Goal: Information Seeking & Learning: Learn about a topic

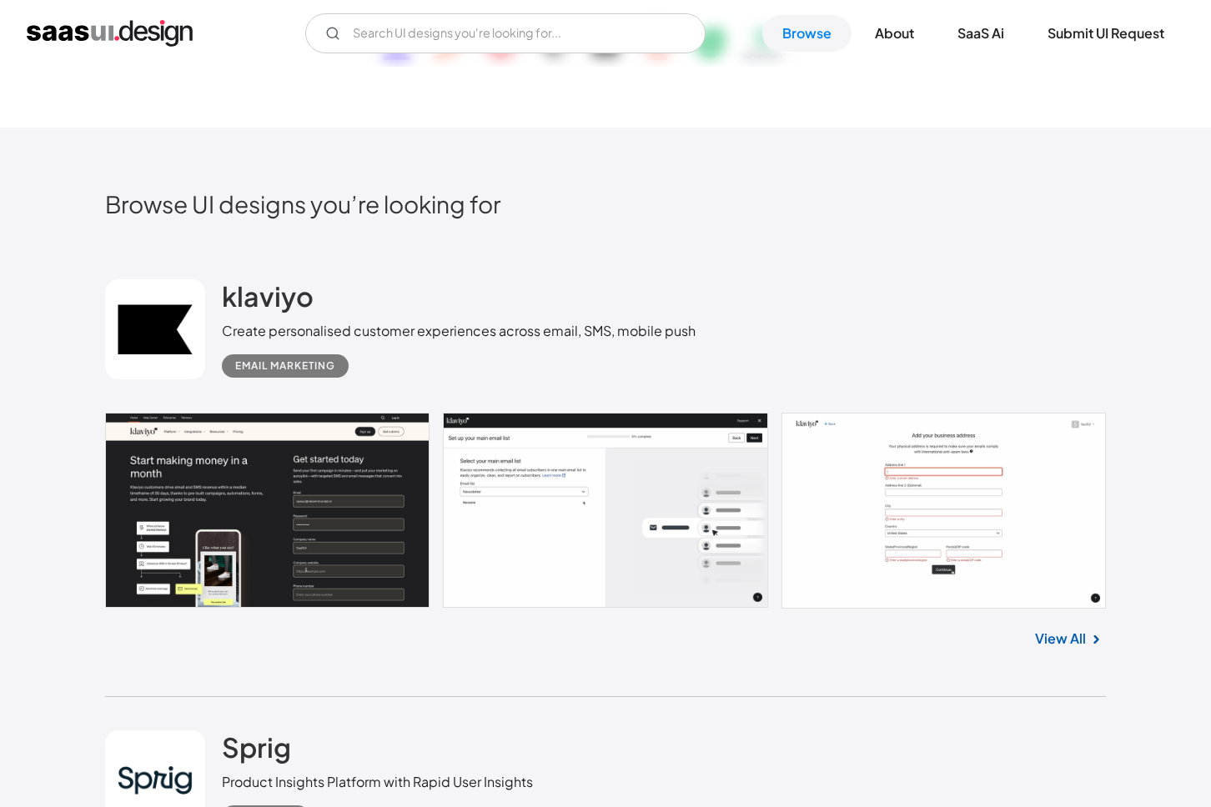
scroll to position [543, 0]
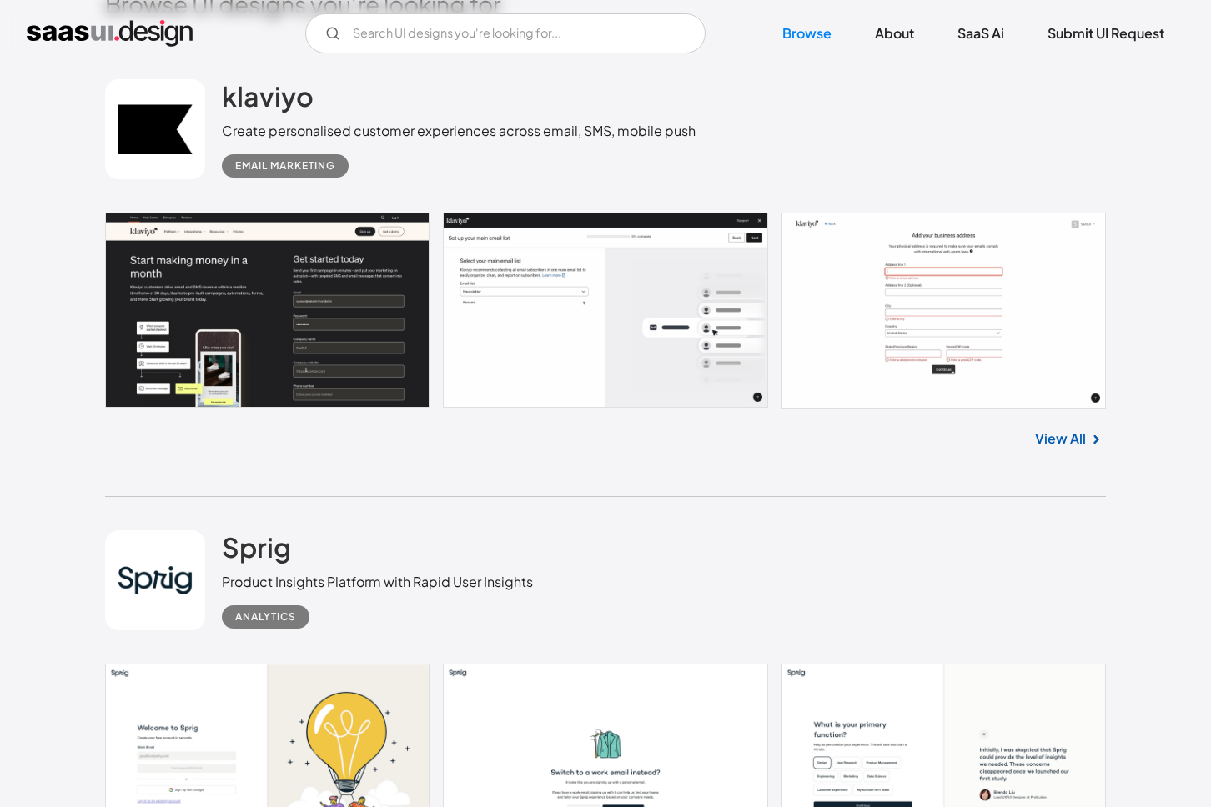
click at [290, 324] on link at bounding box center [605, 311] width 1001 height 196
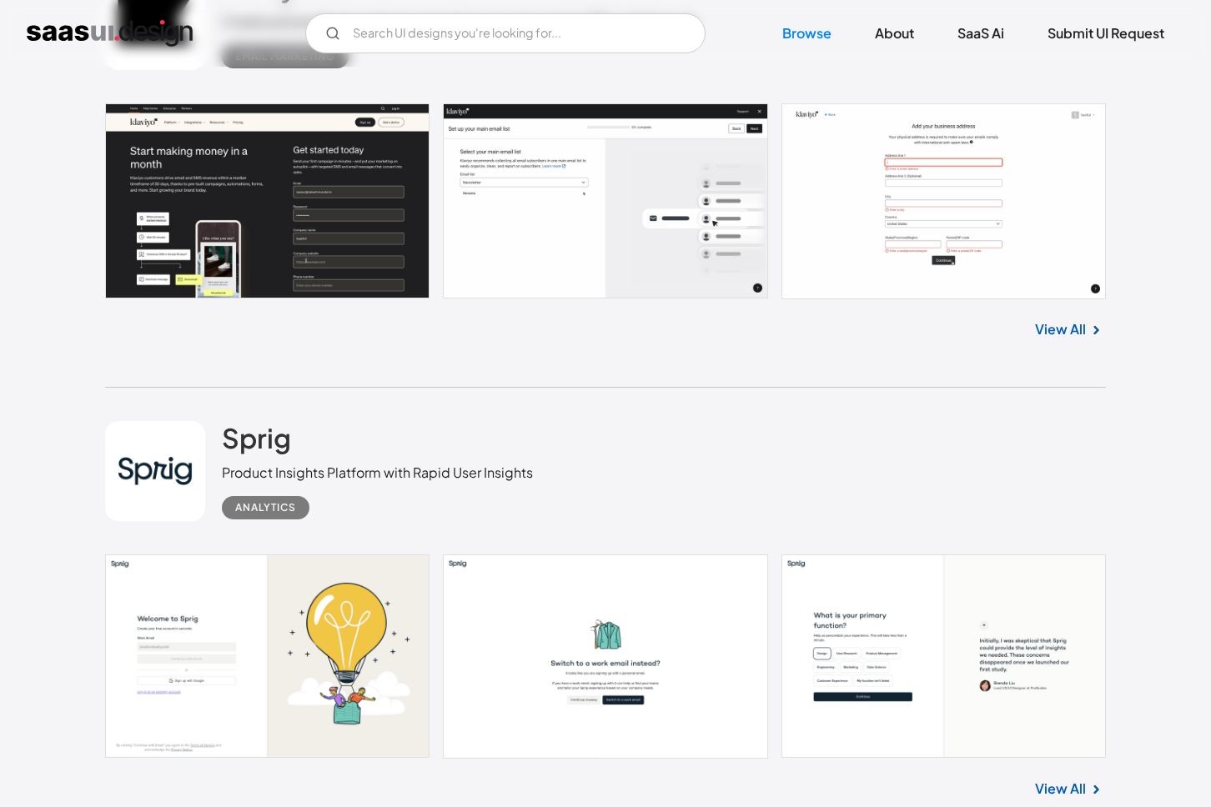
scroll to position [826, 0]
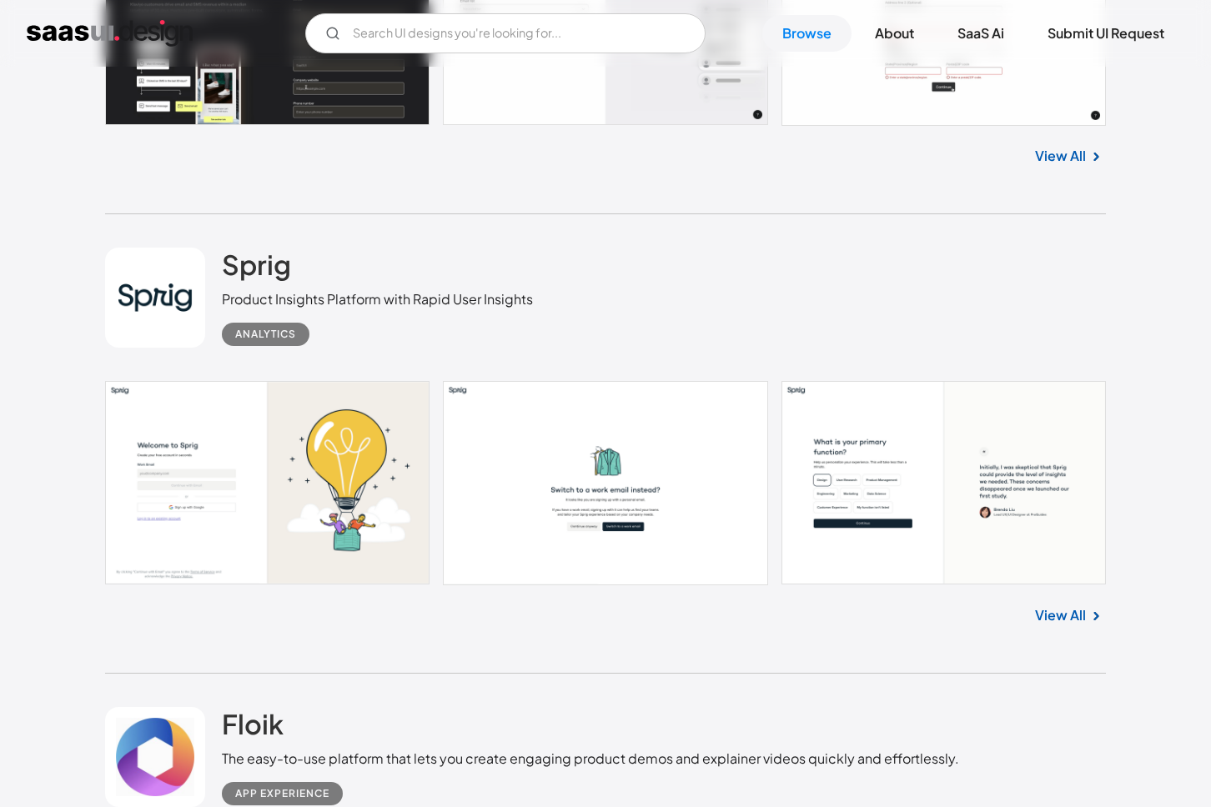
click at [273, 463] on link at bounding box center [605, 483] width 1001 height 204
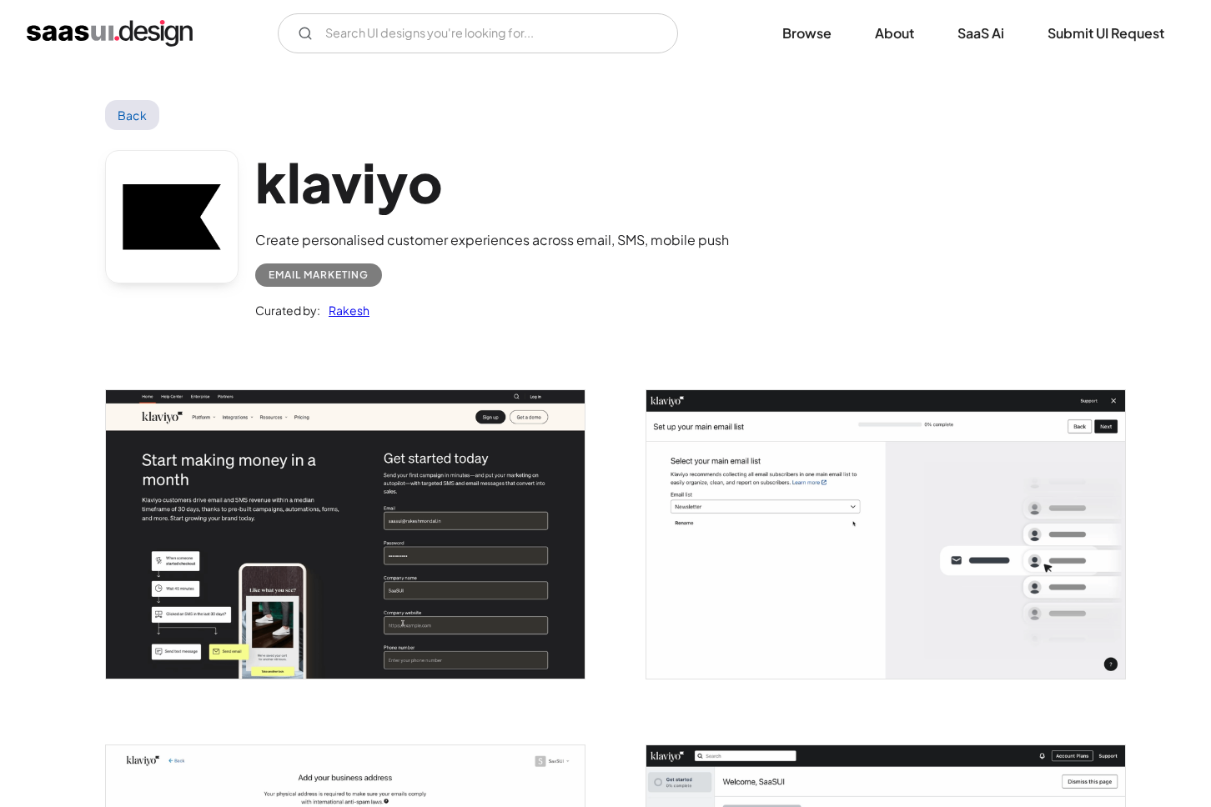
click at [425, 566] on img "open lightbox" at bounding box center [345, 534] width 479 height 288
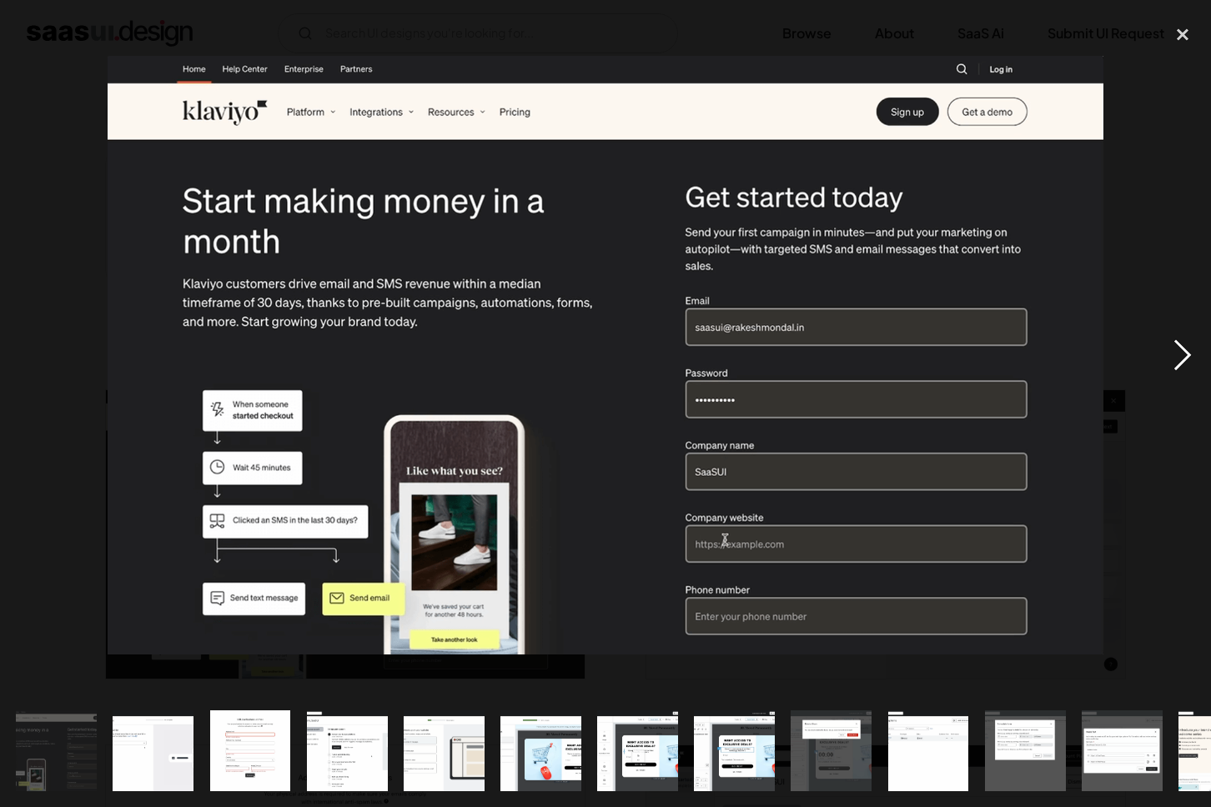
click at [1180, 370] on div "next image" at bounding box center [1182, 355] width 57 height 678
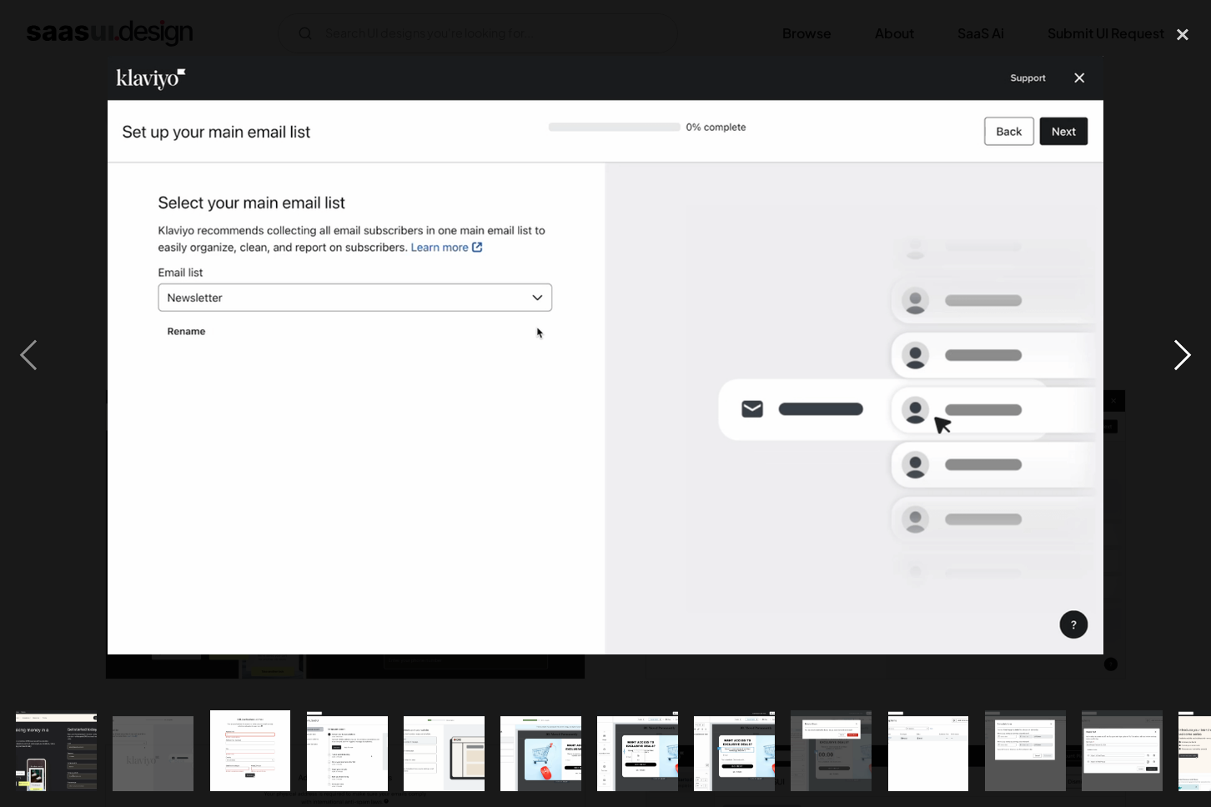
click at [1180, 370] on div "next image" at bounding box center [1182, 355] width 57 height 678
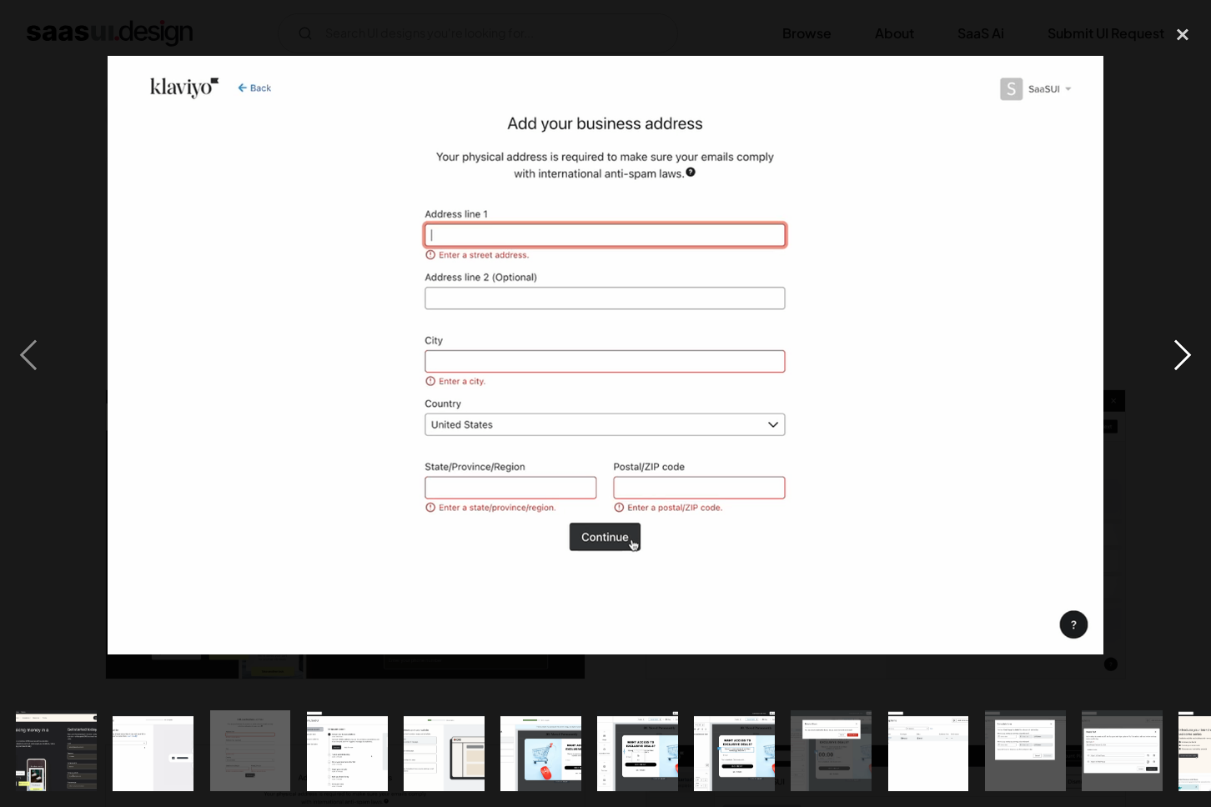
click at [1180, 370] on div "next image" at bounding box center [1182, 355] width 57 height 678
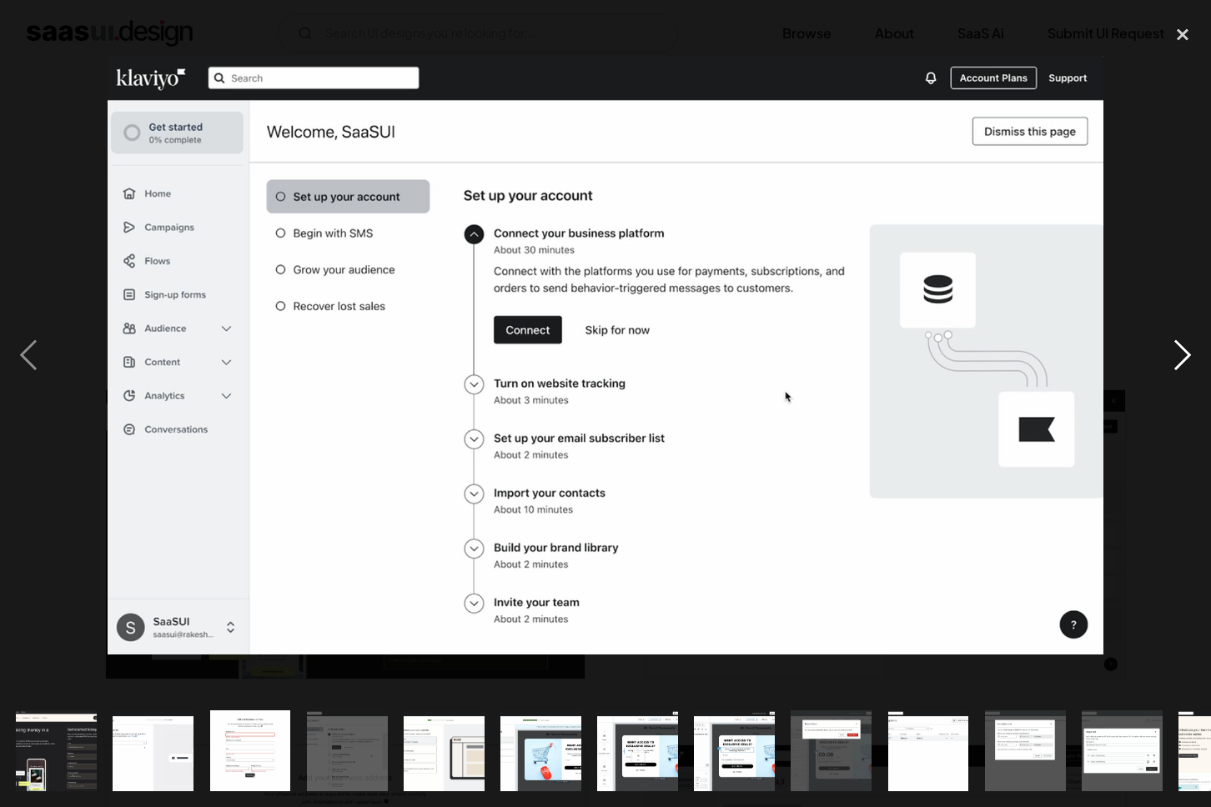
click at [1180, 371] on div "next image" at bounding box center [1182, 355] width 57 height 678
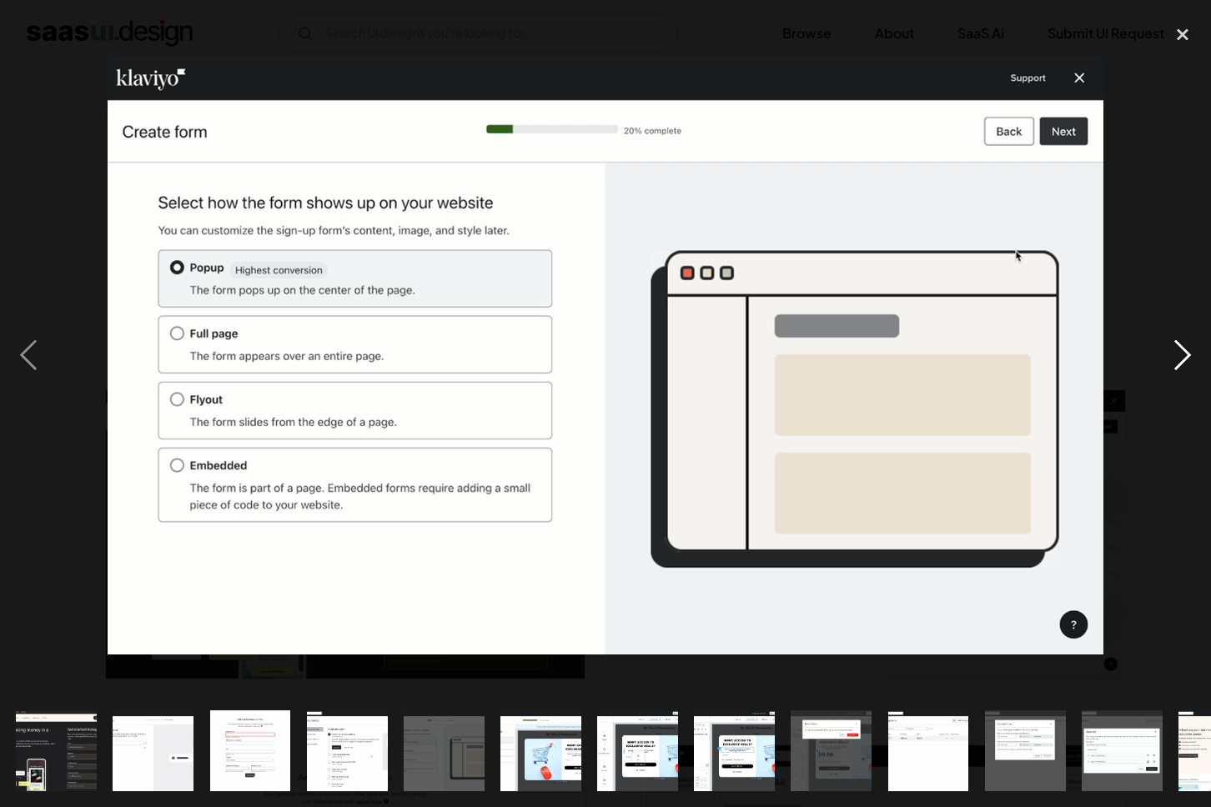
click at [1180, 371] on div "next image" at bounding box center [1182, 355] width 57 height 678
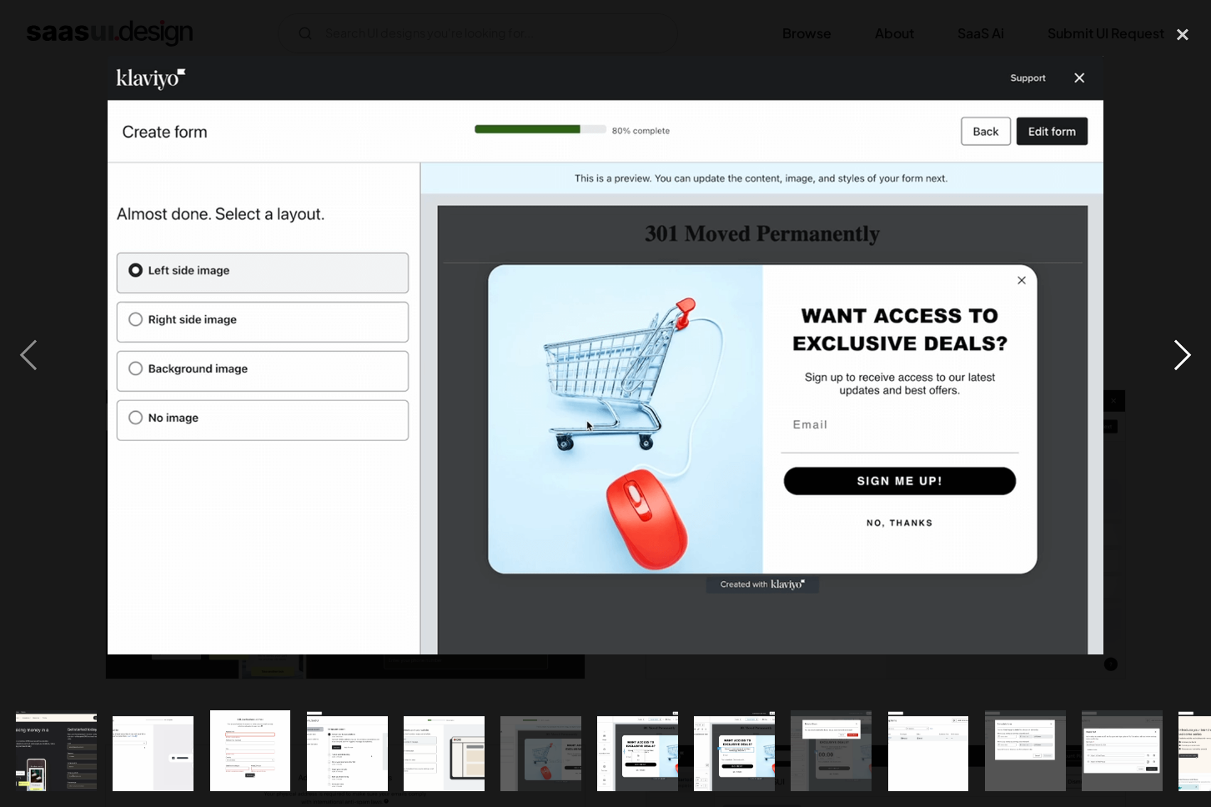
click at [1180, 372] on div "next image" at bounding box center [1182, 355] width 57 height 678
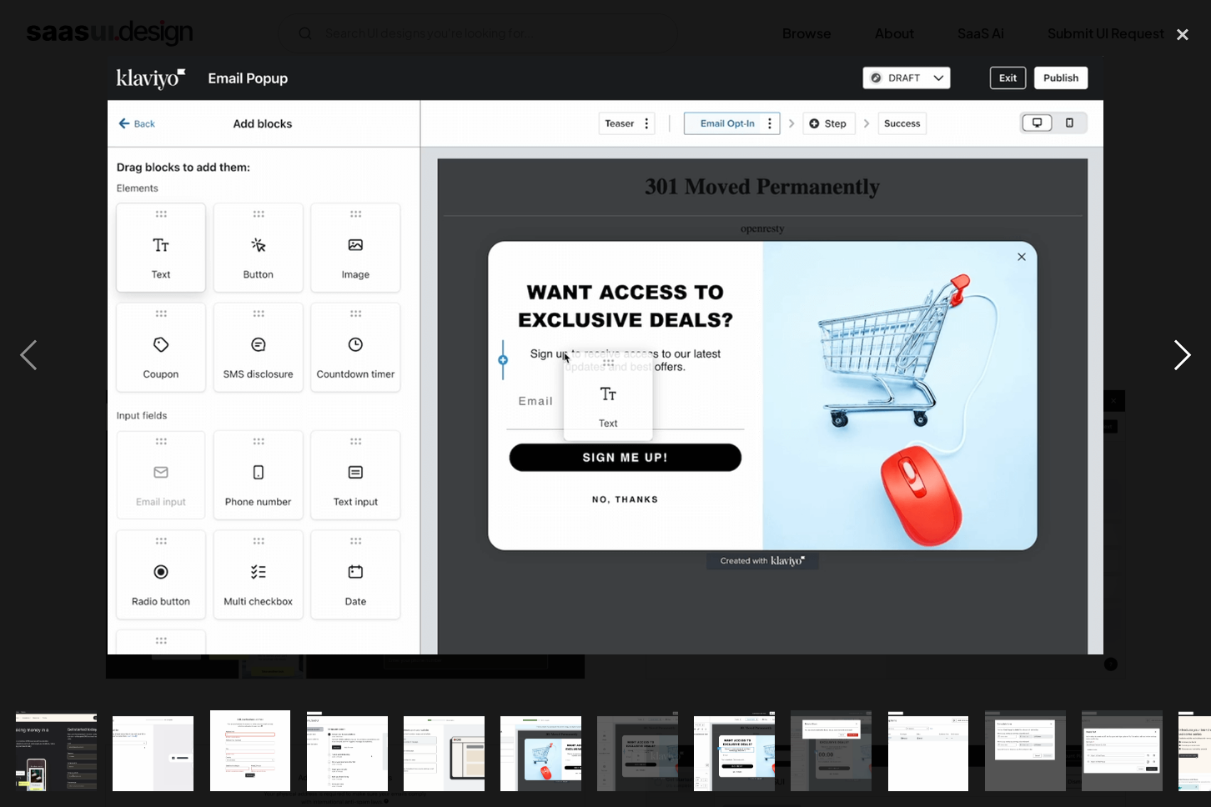
click at [1180, 372] on div "next image" at bounding box center [1182, 355] width 57 height 678
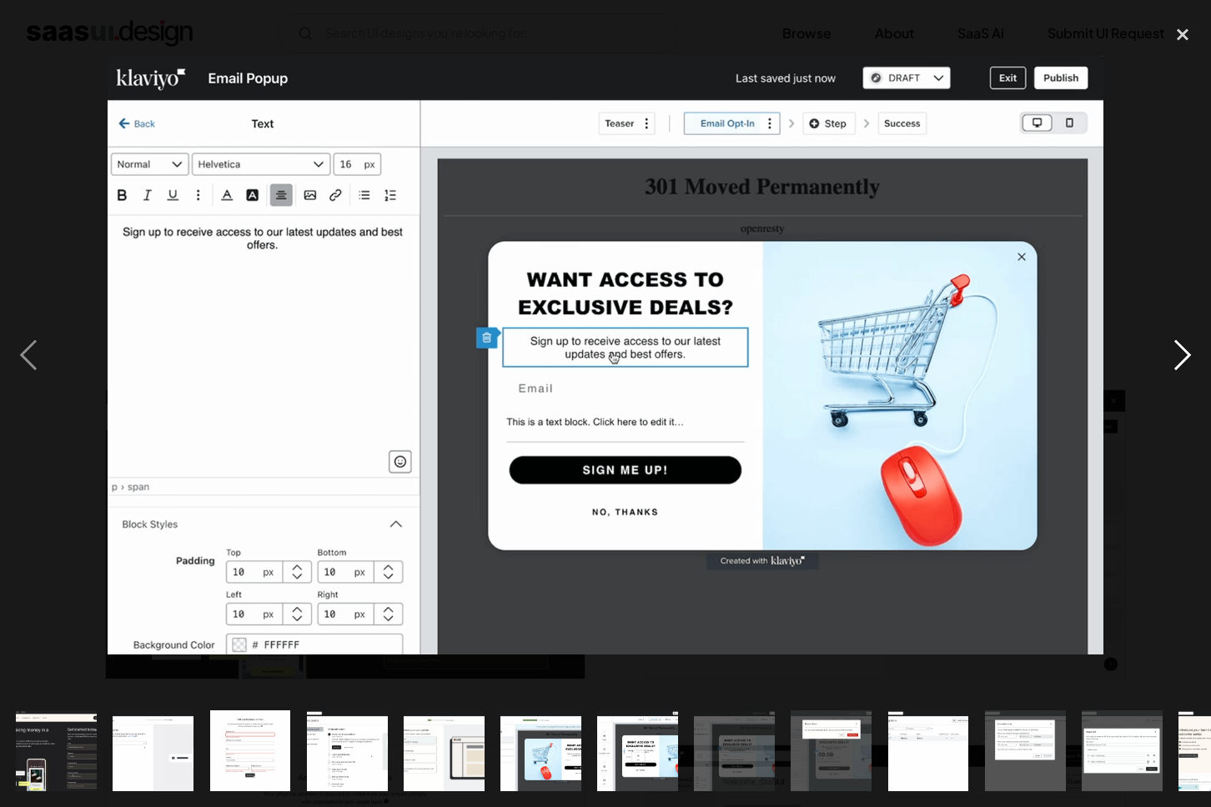
click at [1180, 372] on div "next image" at bounding box center [1182, 355] width 57 height 678
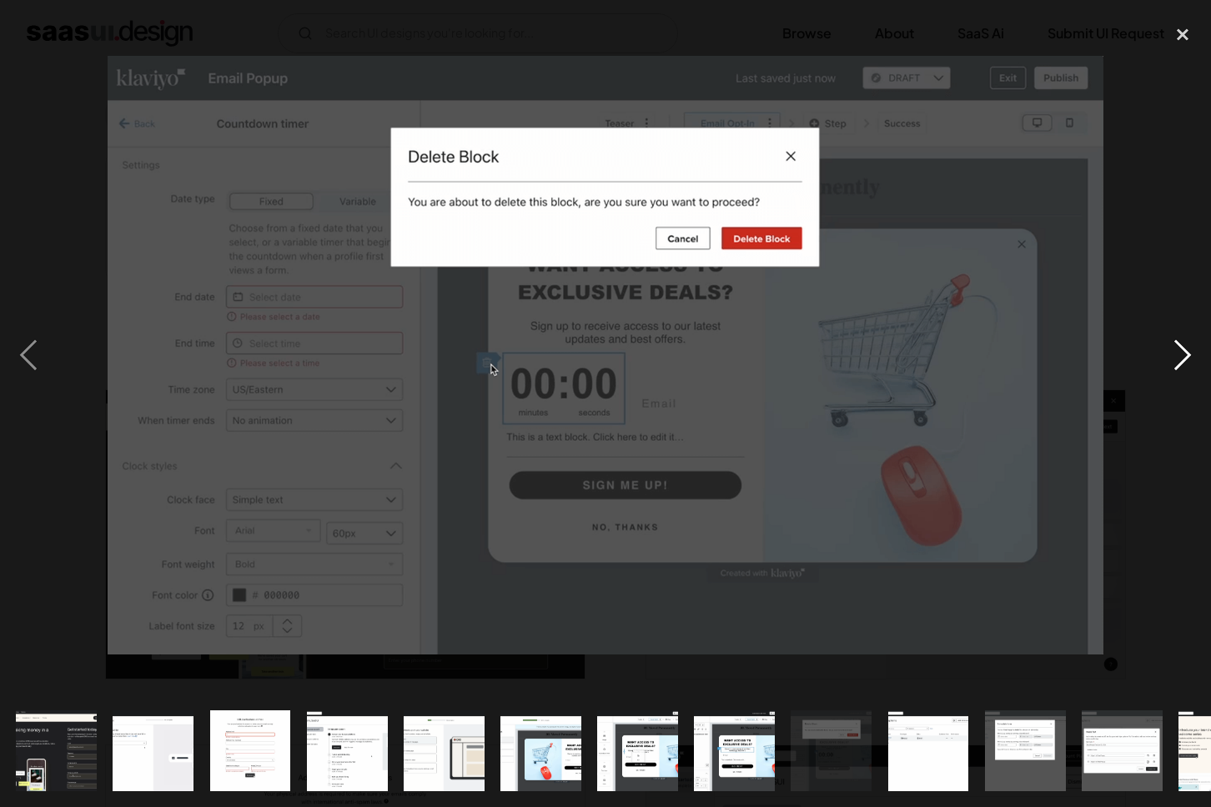
click at [1180, 372] on div "next image" at bounding box center [1182, 355] width 57 height 678
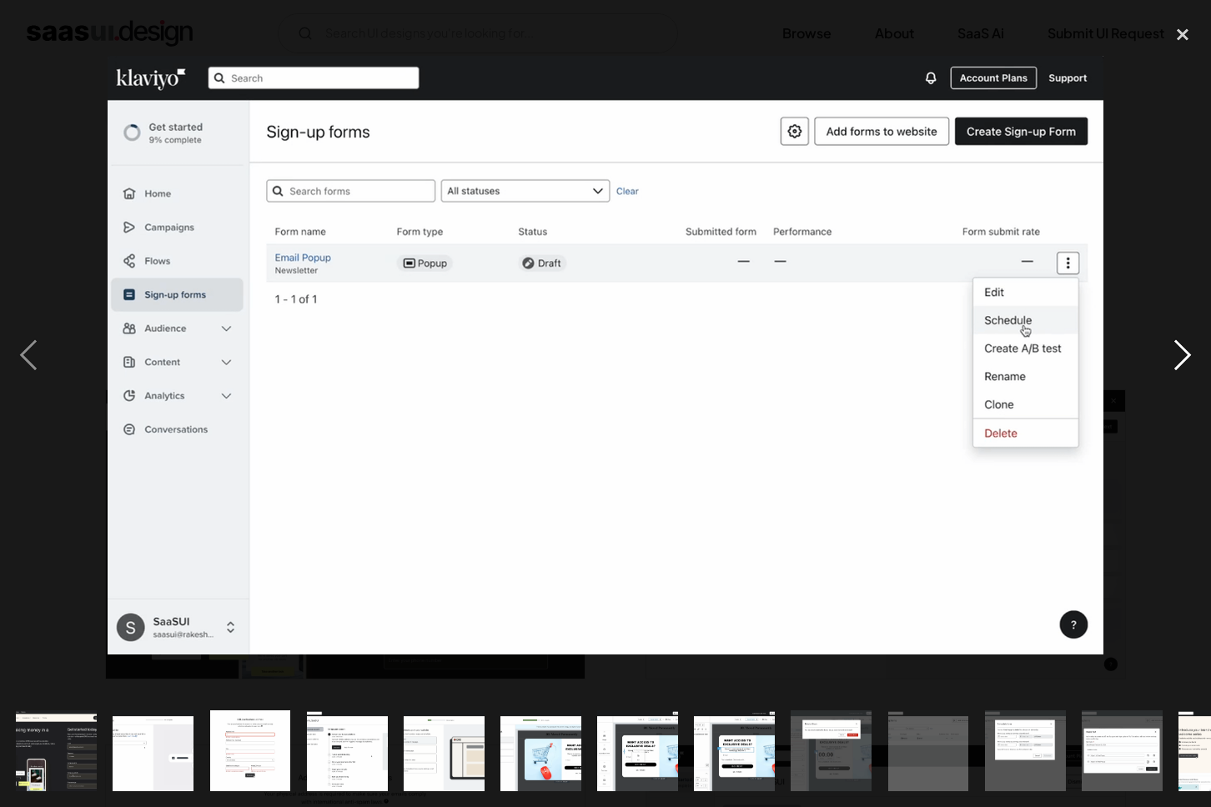
click at [1180, 372] on div "next image" at bounding box center [1182, 355] width 57 height 678
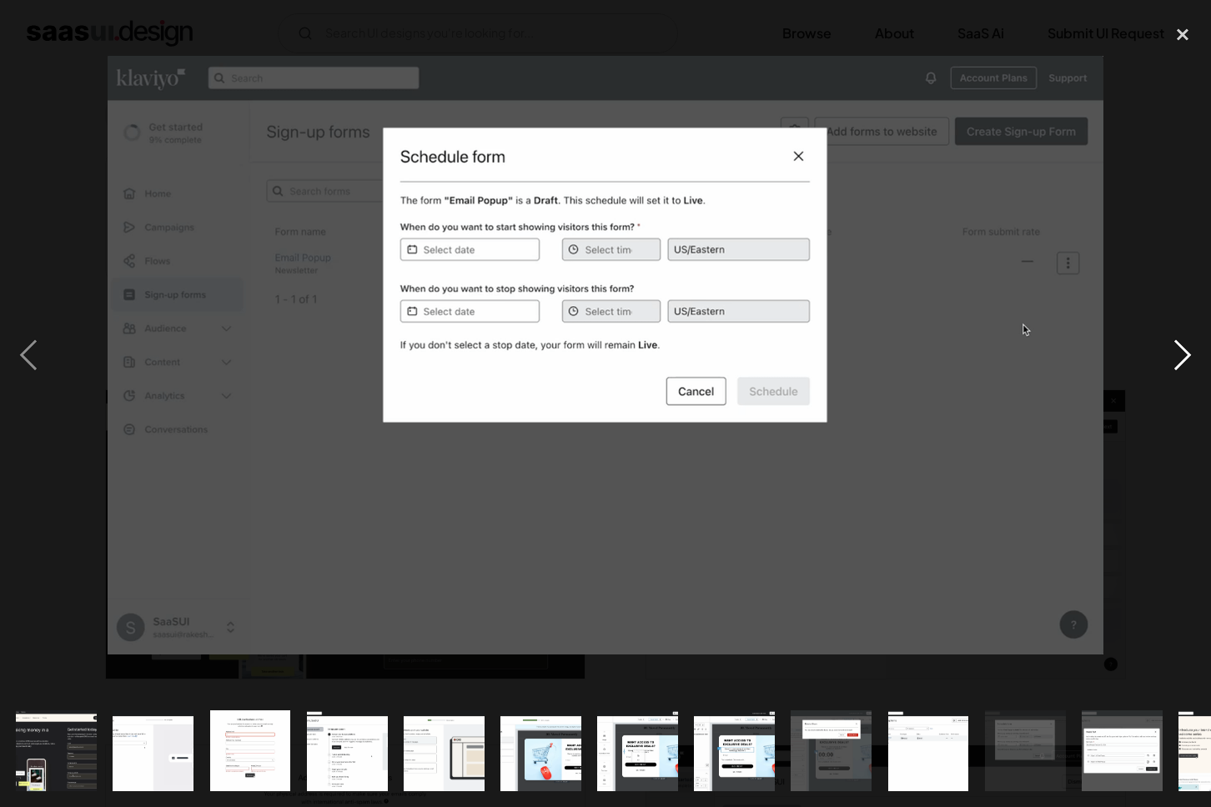
click at [1180, 372] on div "next image" at bounding box center [1182, 355] width 57 height 678
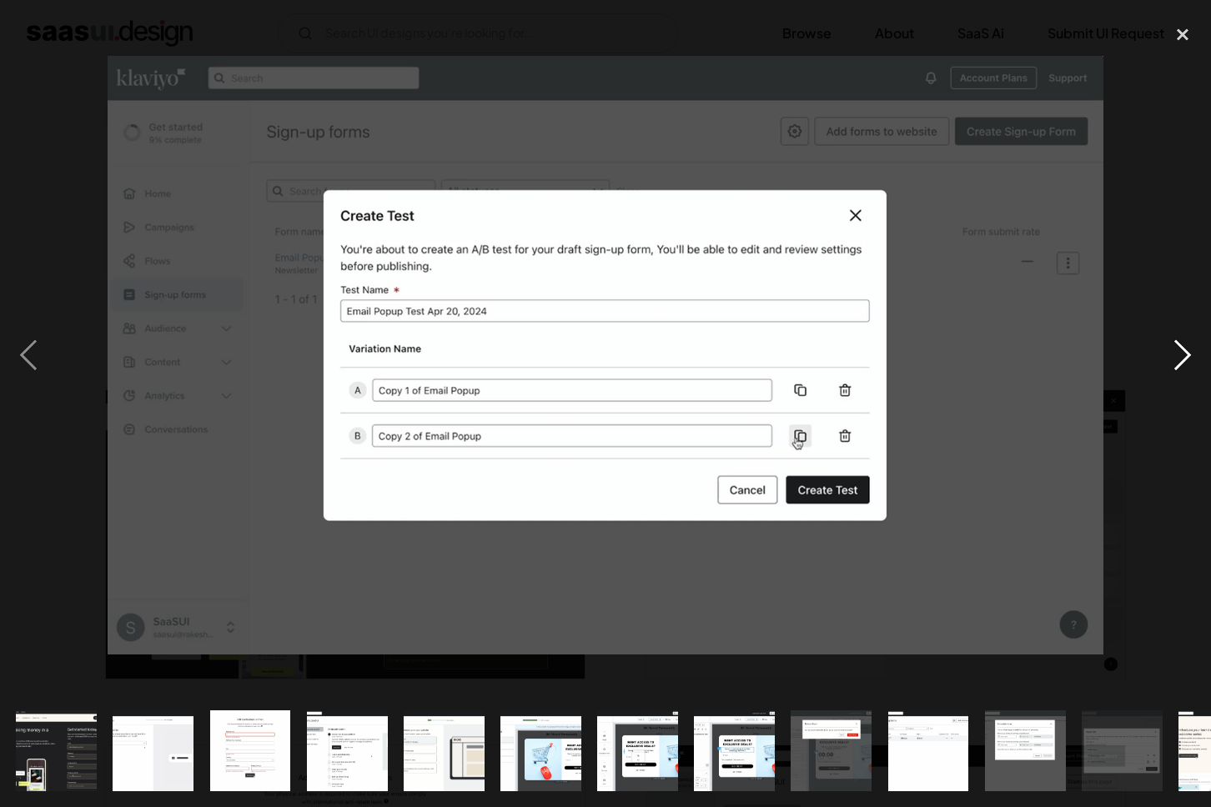
click at [1180, 372] on div "next image" at bounding box center [1182, 355] width 57 height 678
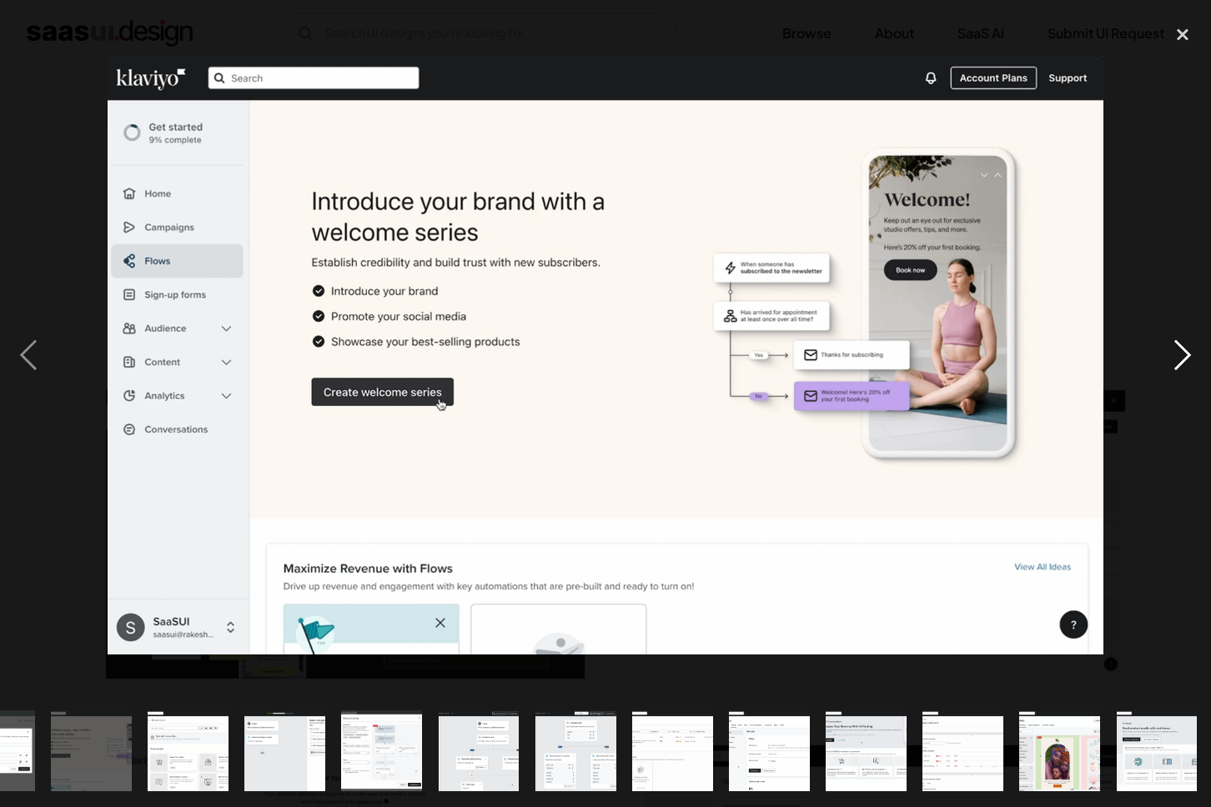
click at [1180, 372] on div "next image" at bounding box center [1182, 355] width 57 height 678
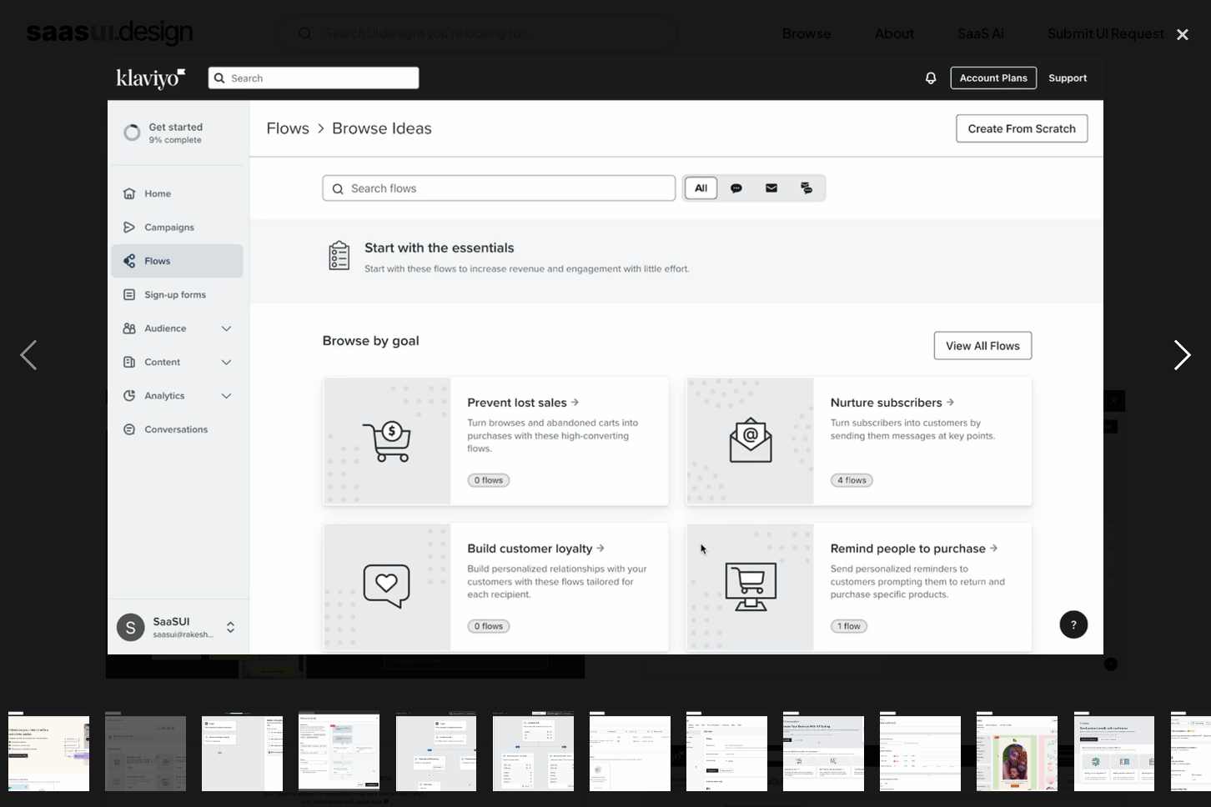
click at [1173, 355] on div "next image" at bounding box center [1182, 355] width 57 height 678
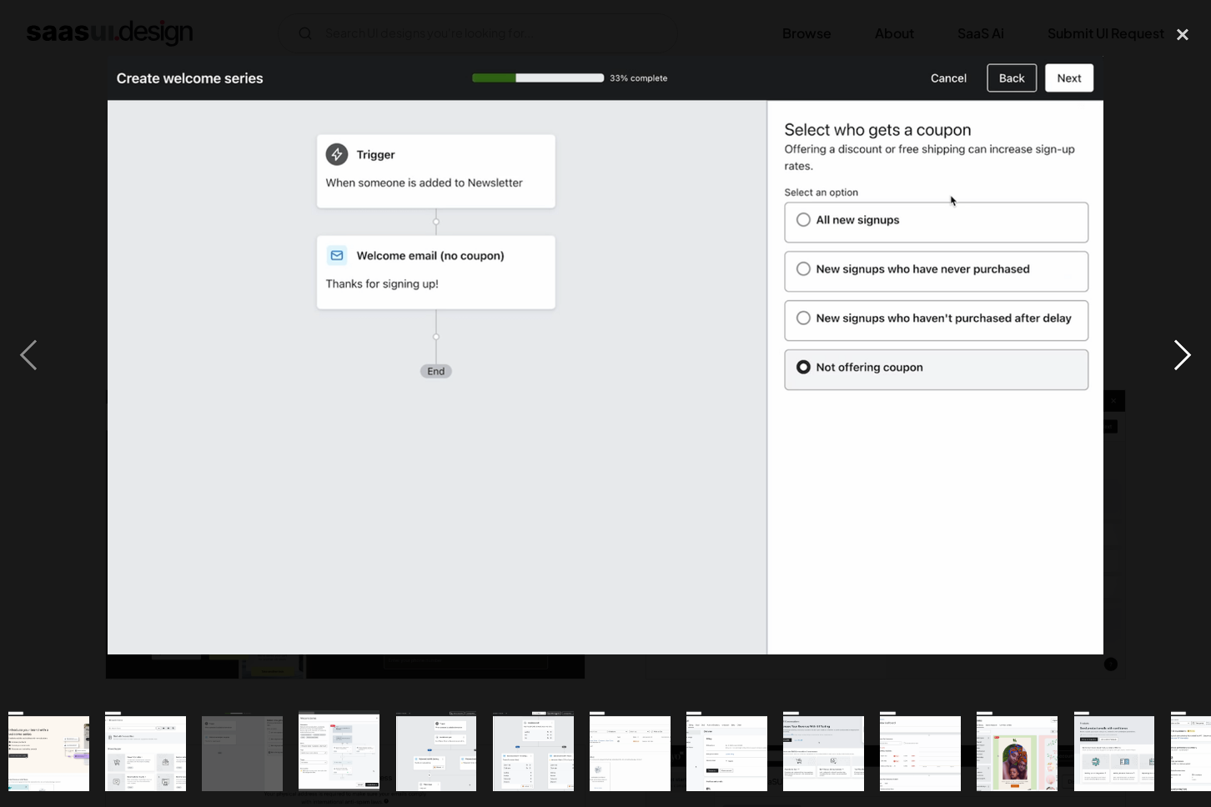
click at [1173, 355] on div "next image" at bounding box center [1182, 355] width 57 height 678
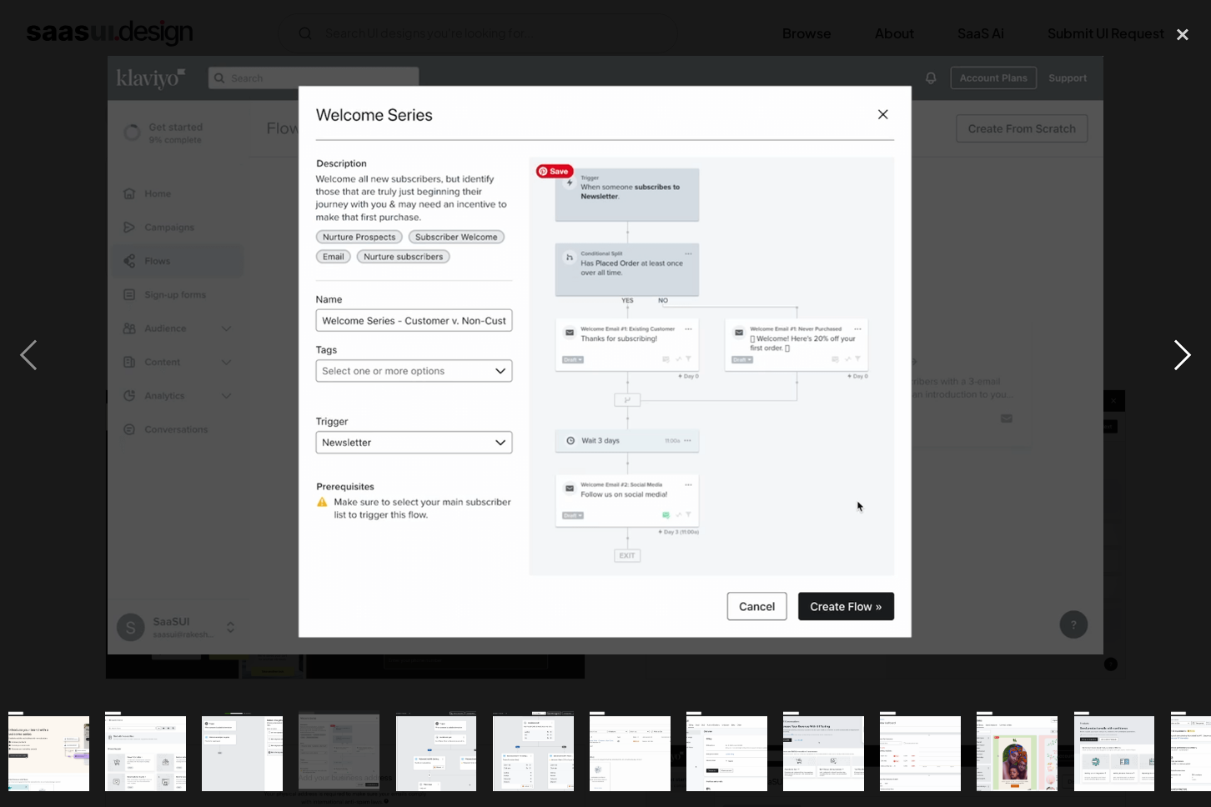
click at [1173, 355] on div "next image" at bounding box center [1182, 355] width 57 height 678
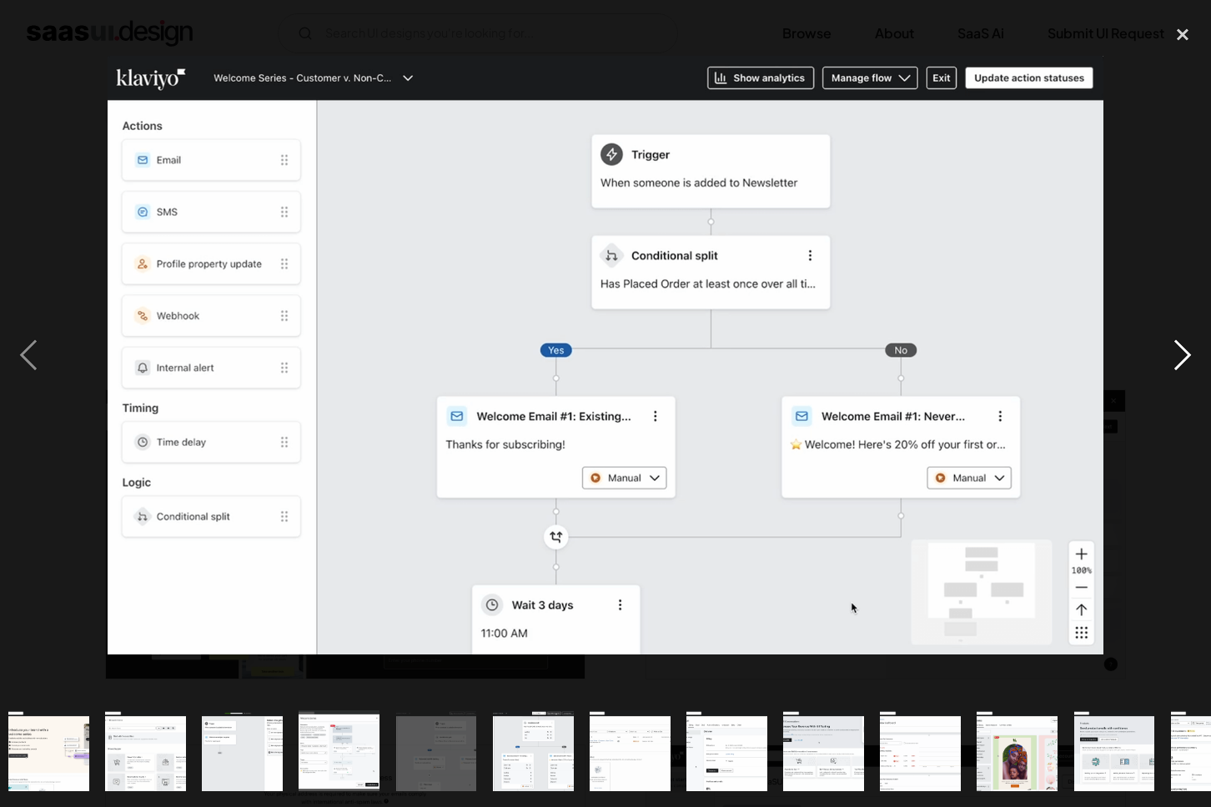
click at [1173, 355] on div "next image" at bounding box center [1182, 355] width 57 height 678
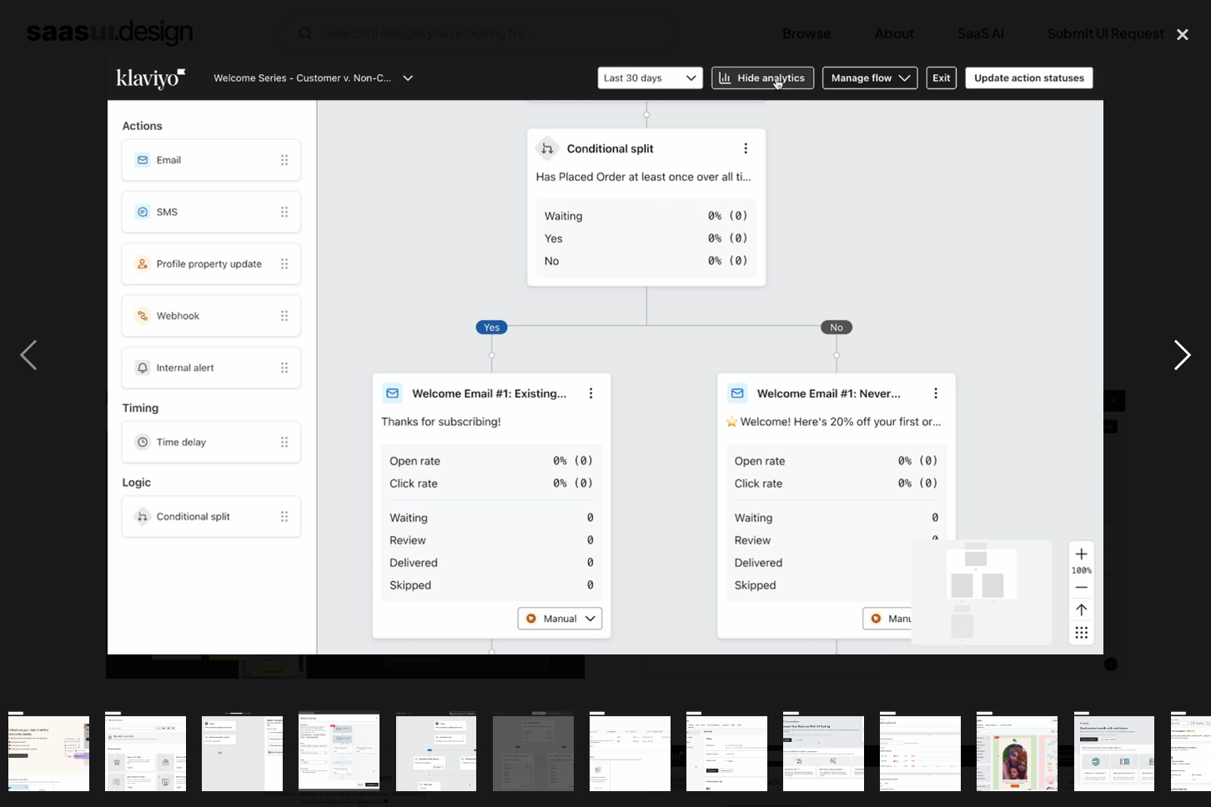
click at [1173, 355] on div "next image" at bounding box center [1182, 355] width 57 height 678
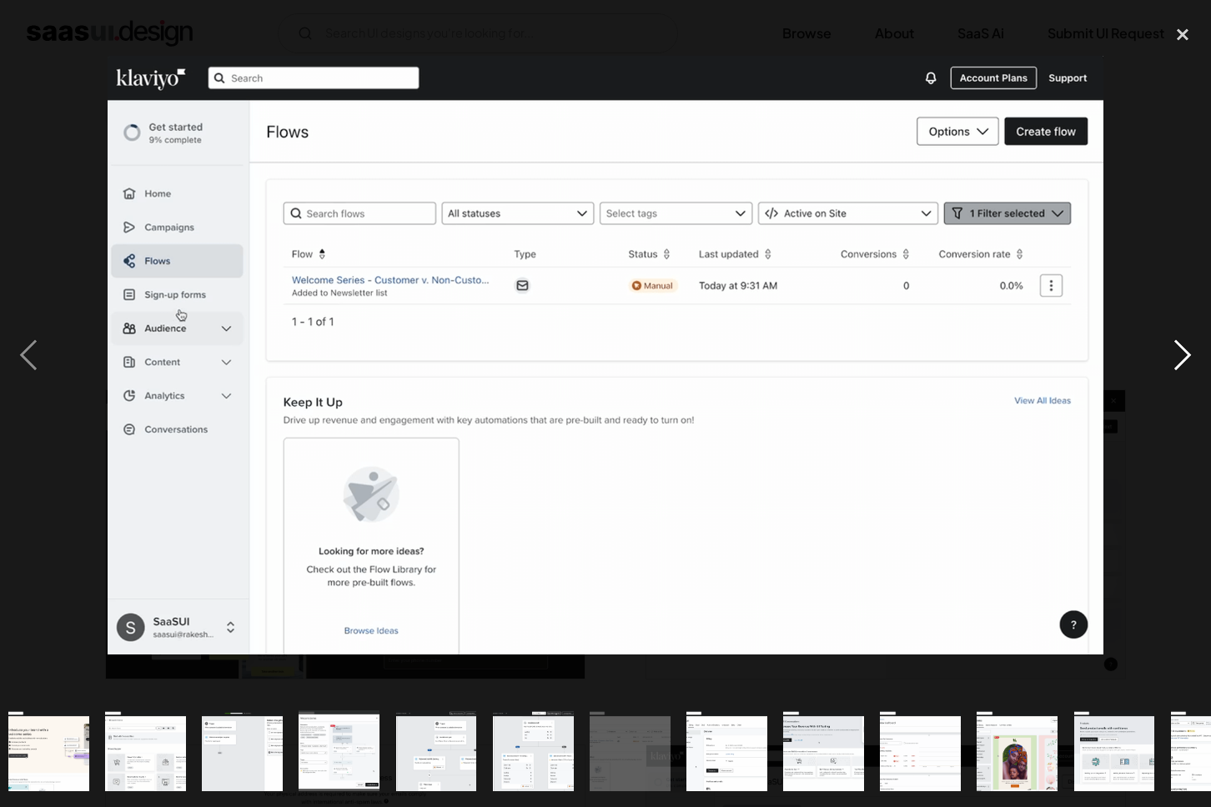
click at [1173, 355] on div "next image" at bounding box center [1182, 355] width 57 height 678
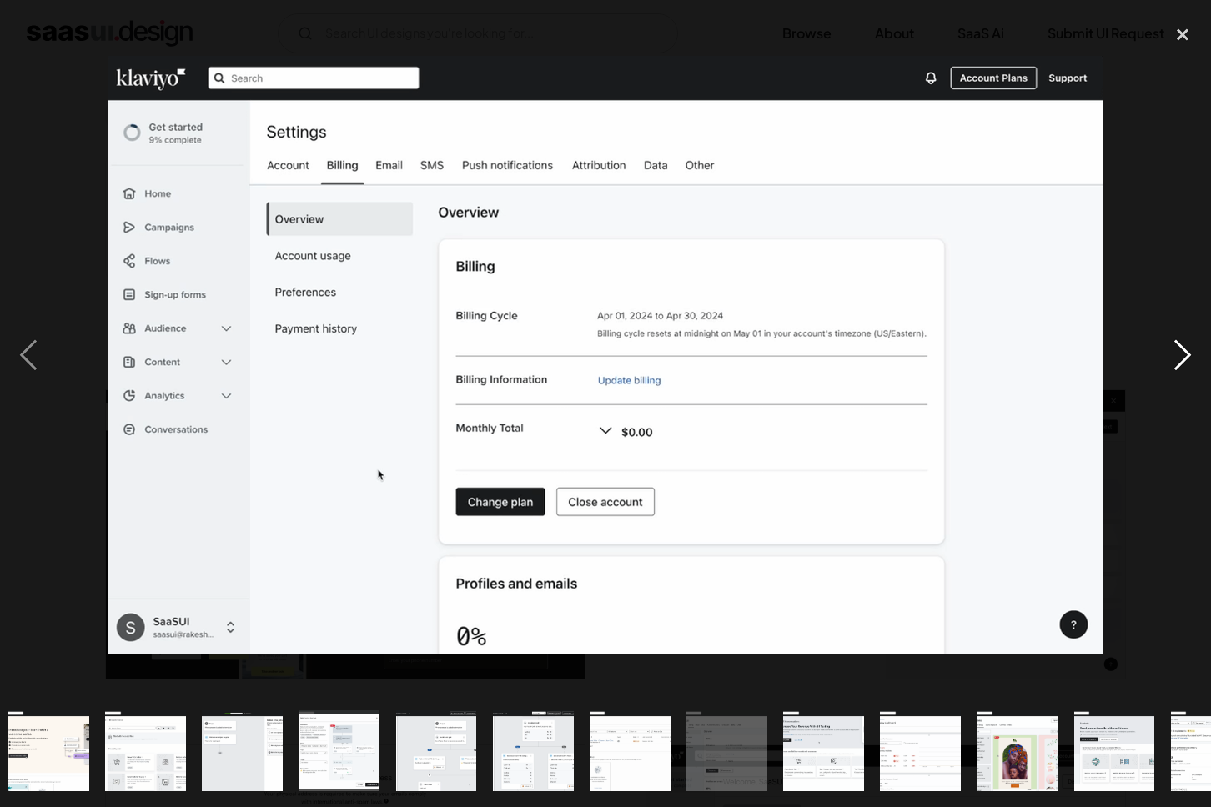
click at [1173, 355] on div "next image" at bounding box center [1182, 355] width 57 height 678
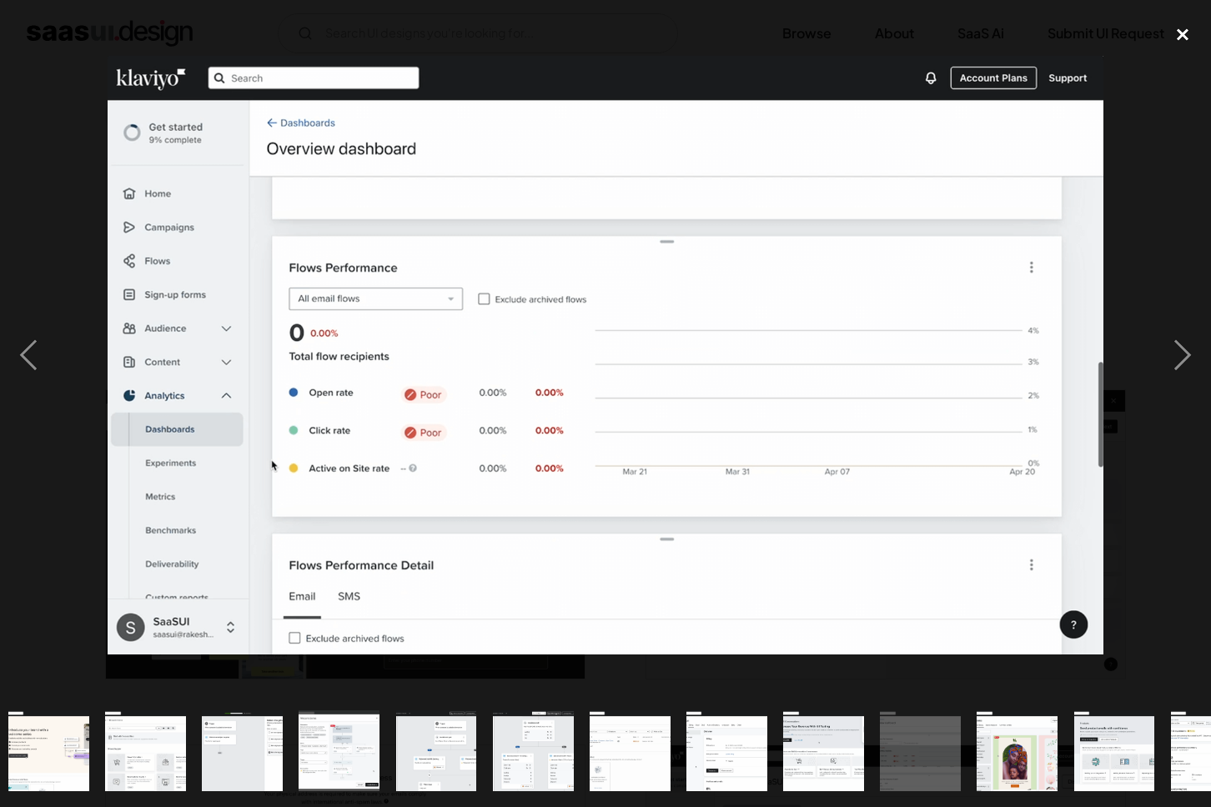
click at [1185, 38] on div "close lightbox" at bounding box center [1182, 34] width 57 height 37
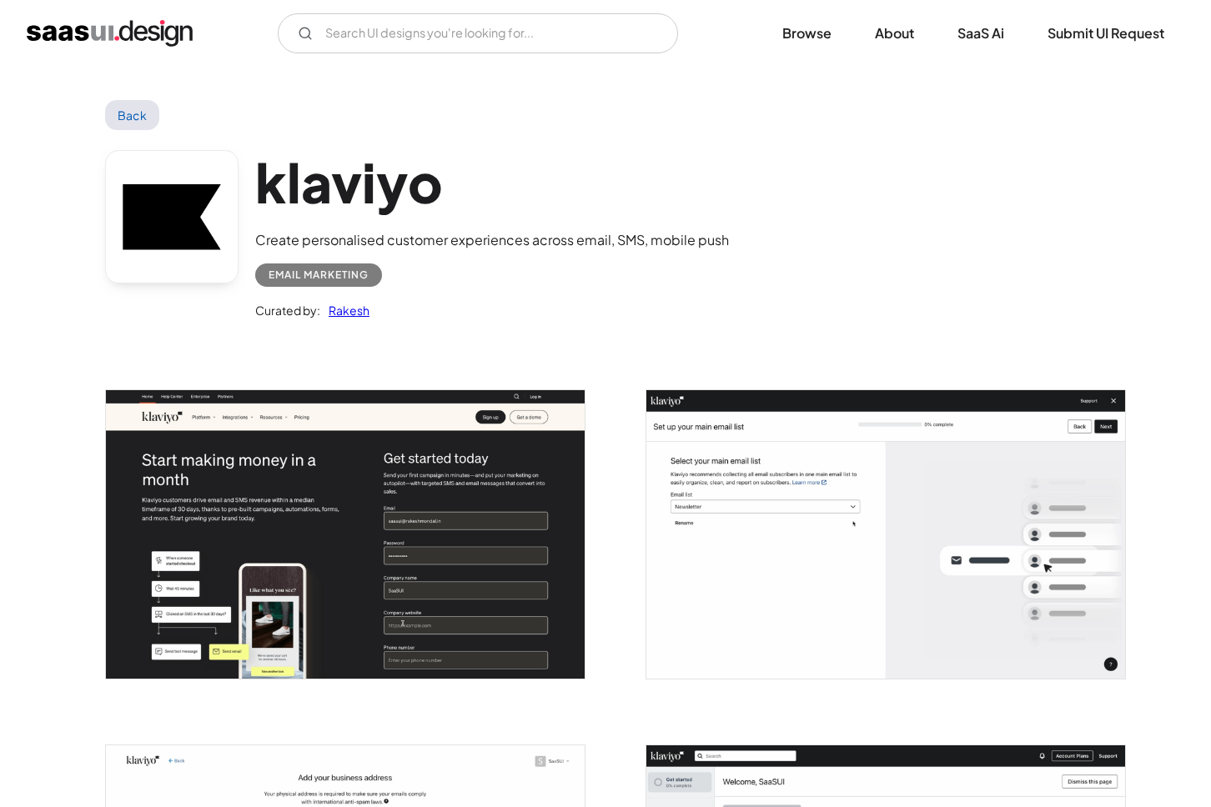
scroll to position [0, 0]
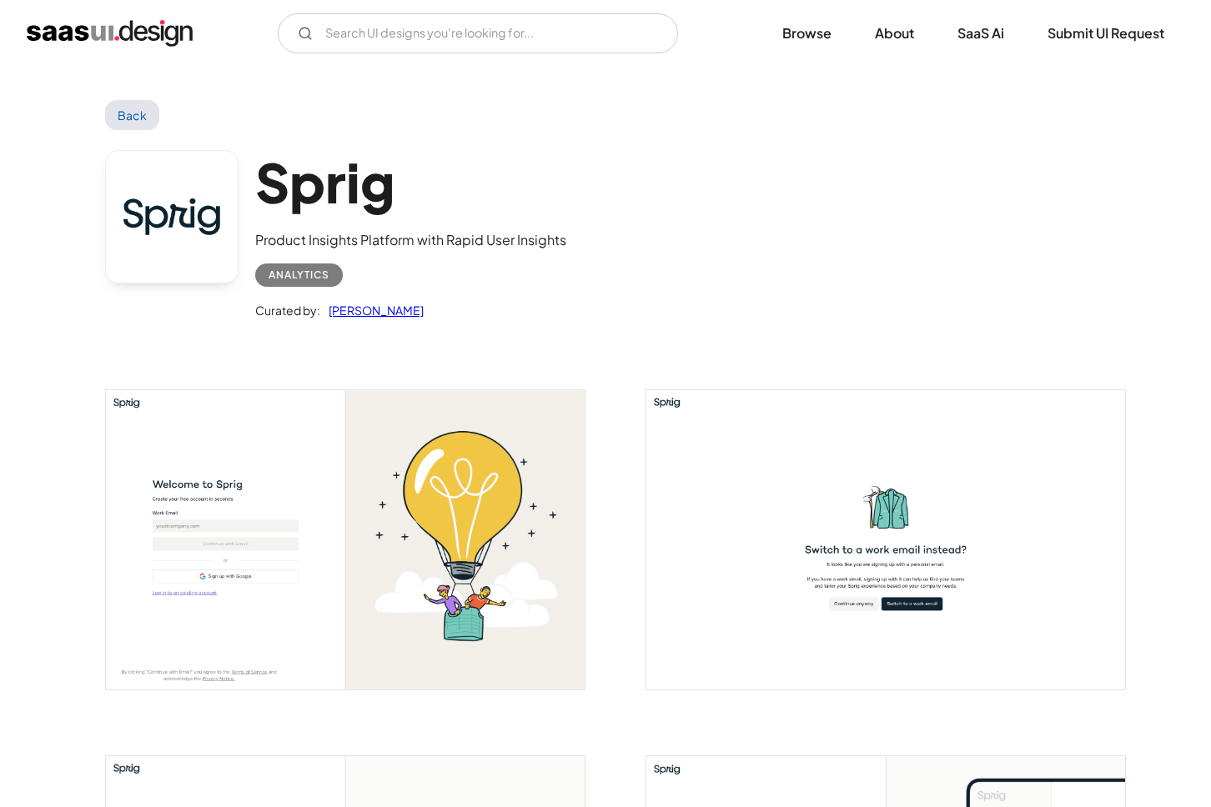
click at [389, 551] on img "open lightbox" at bounding box center [345, 539] width 479 height 299
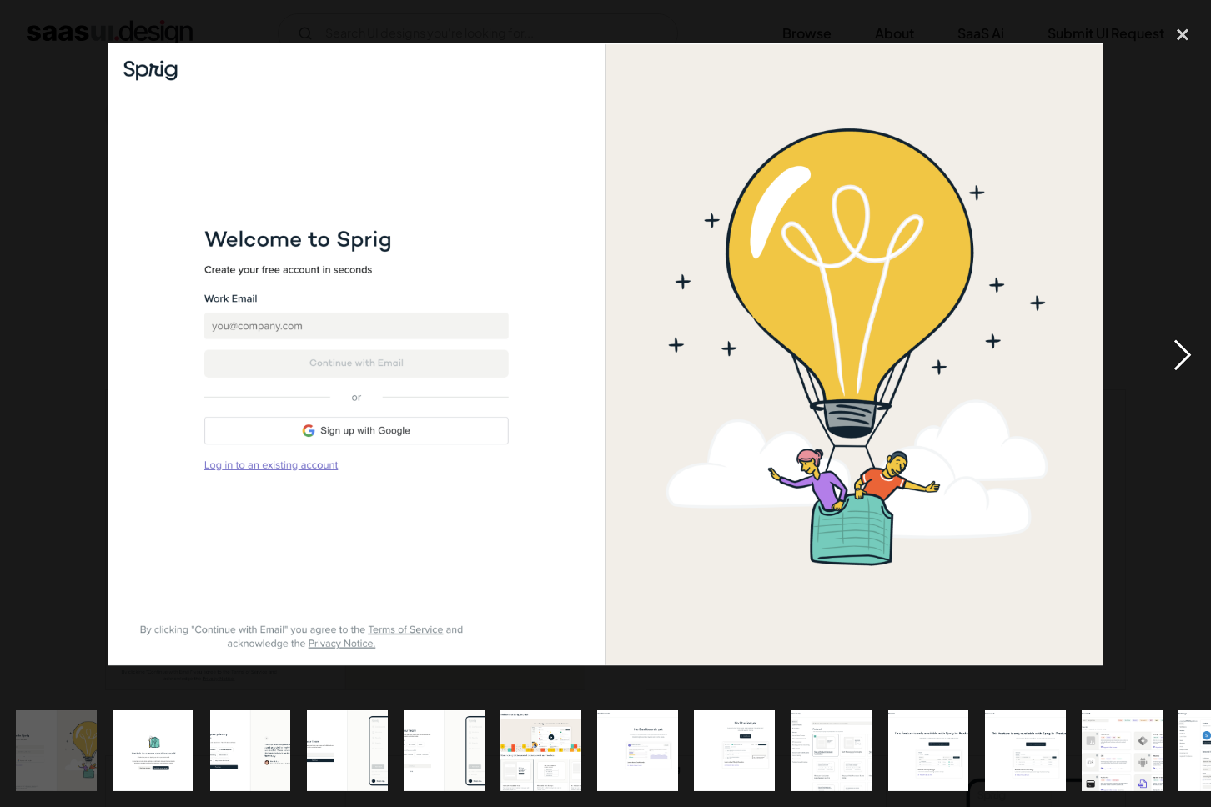
click at [1186, 345] on div "next image" at bounding box center [1182, 355] width 57 height 678
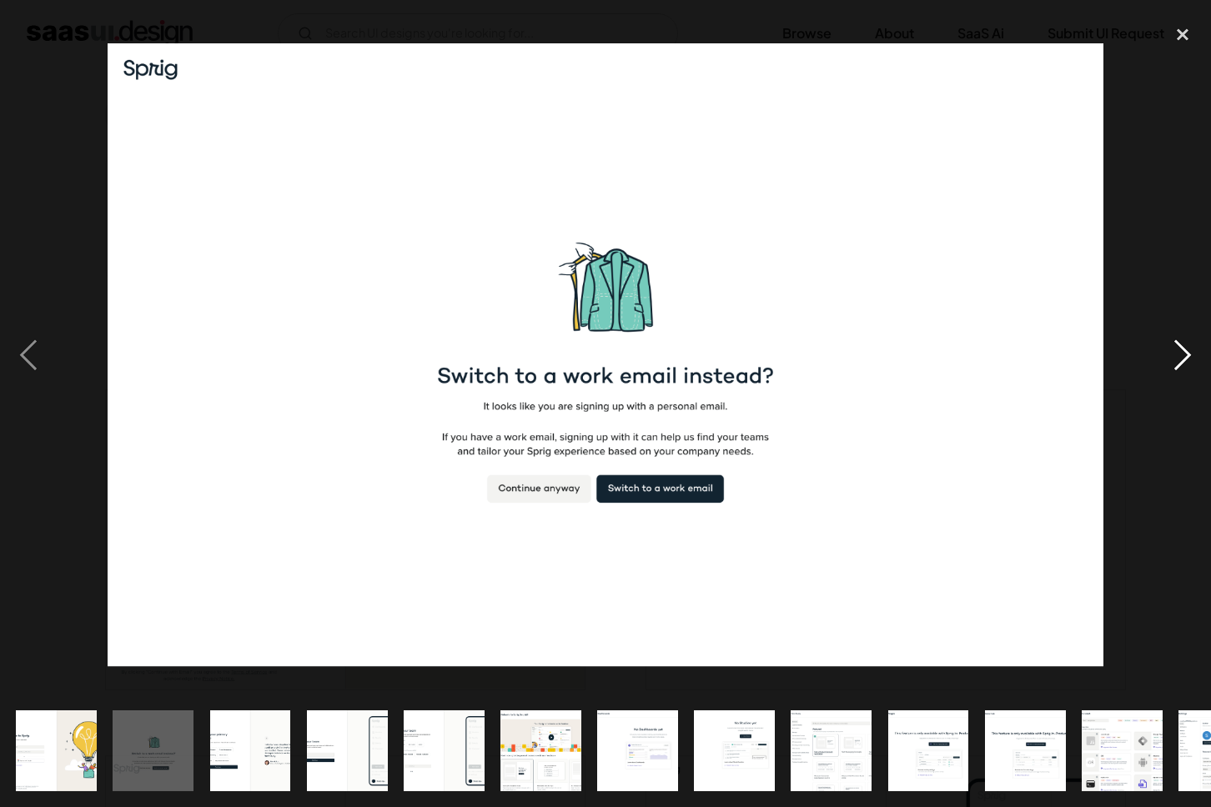
click at [1186, 345] on div "next image" at bounding box center [1182, 355] width 57 height 678
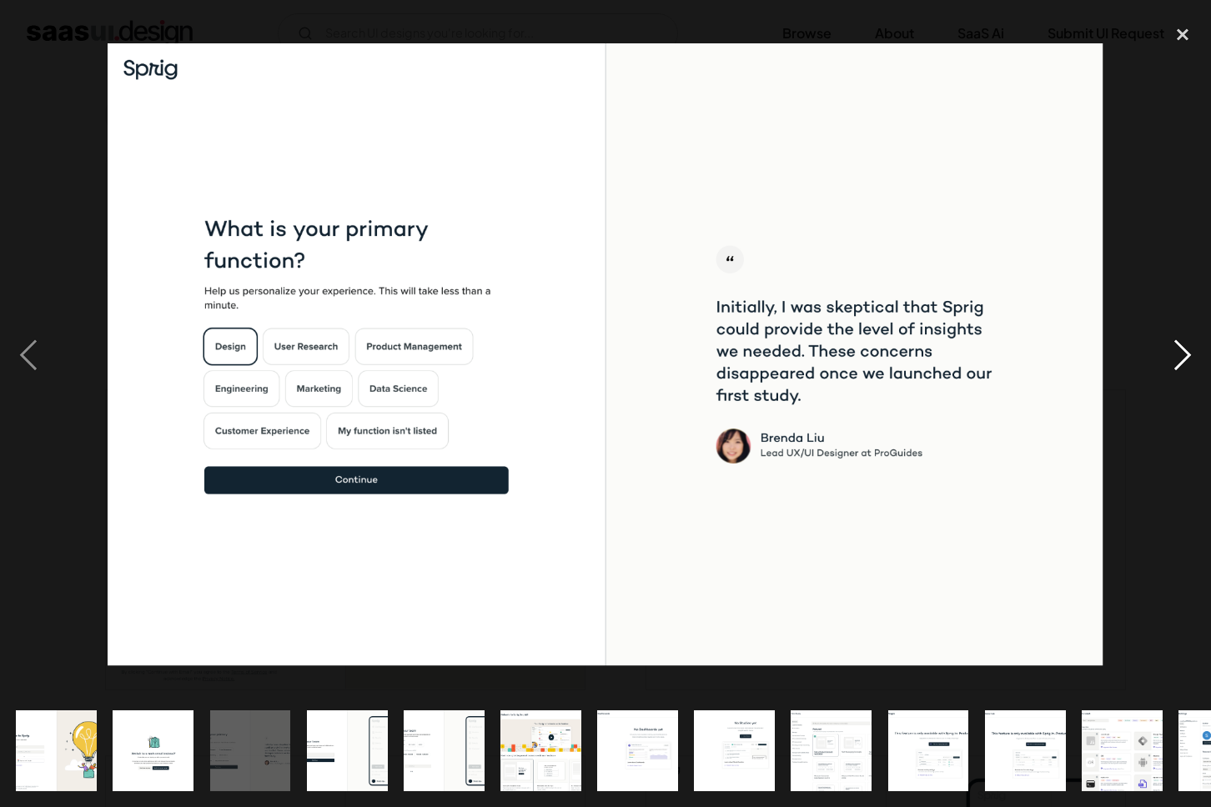
click at [1186, 345] on div "next image" at bounding box center [1182, 355] width 57 height 678
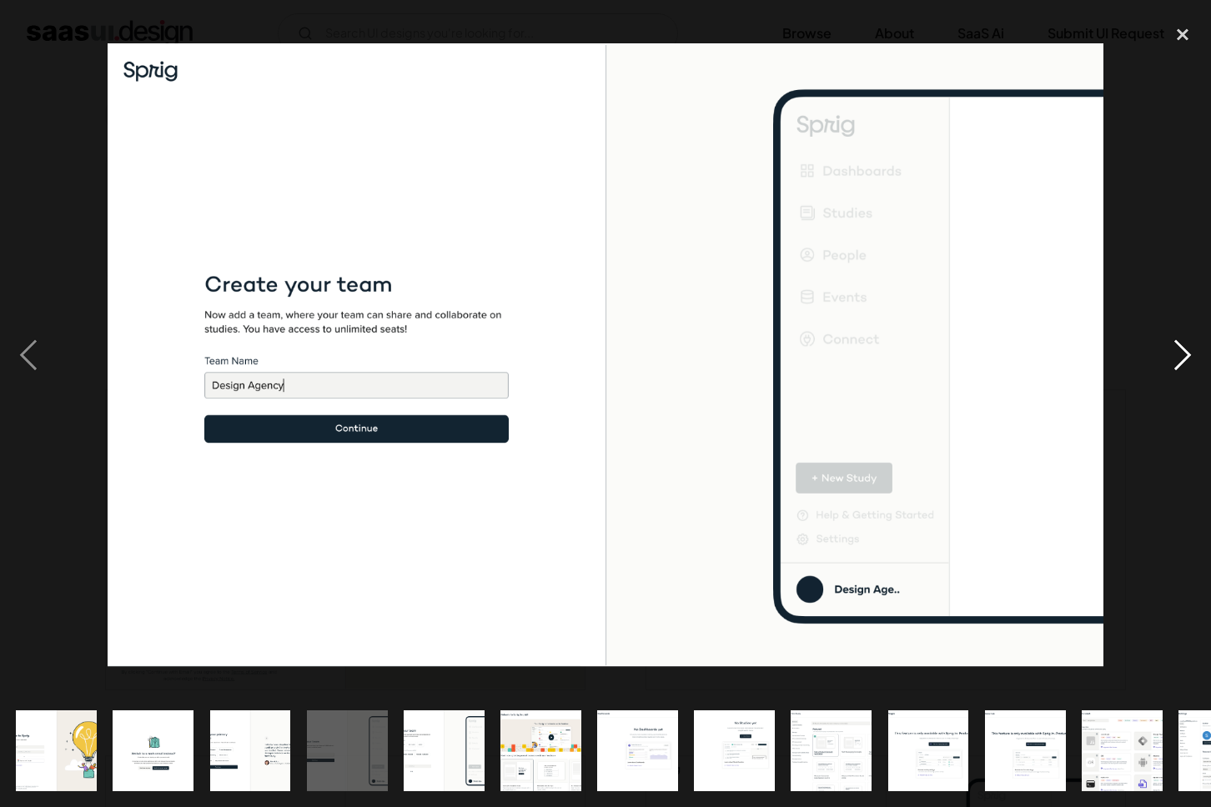
click at [1186, 345] on div "next image" at bounding box center [1182, 355] width 57 height 678
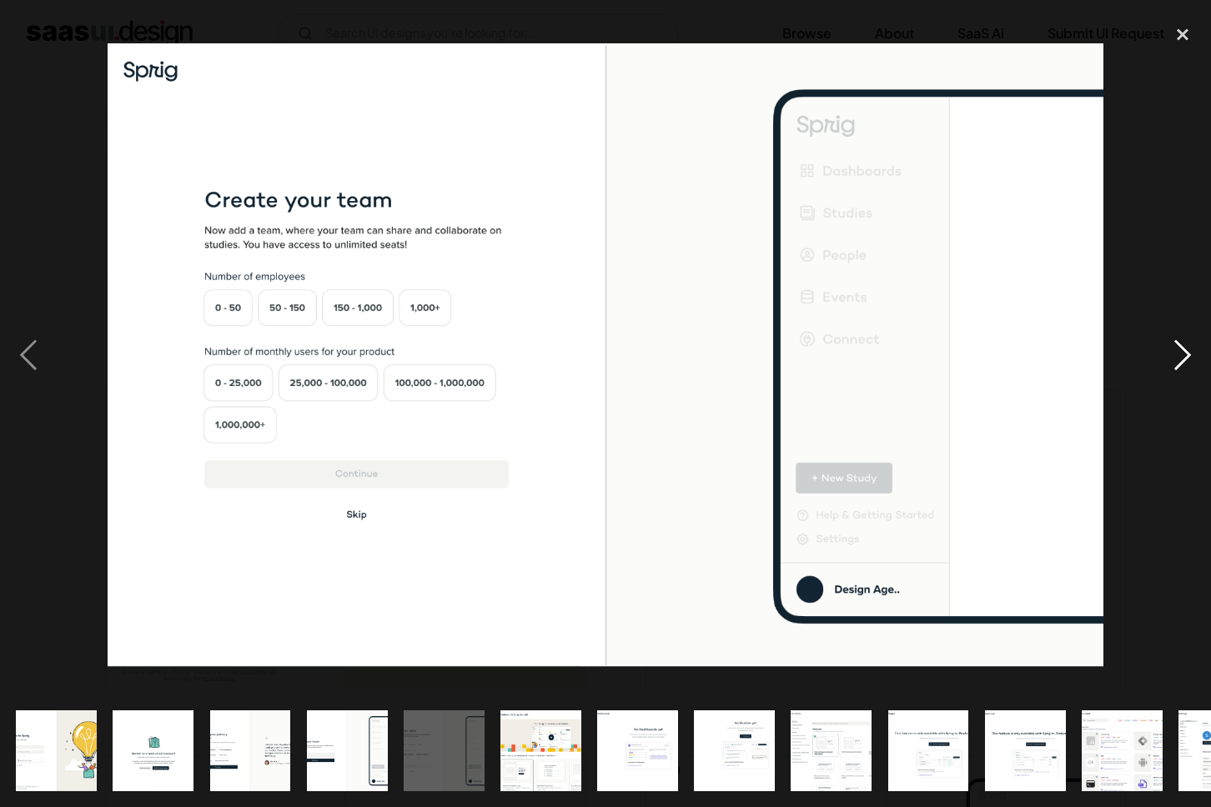
click at [1186, 345] on div "next image" at bounding box center [1182, 355] width 57 height 678
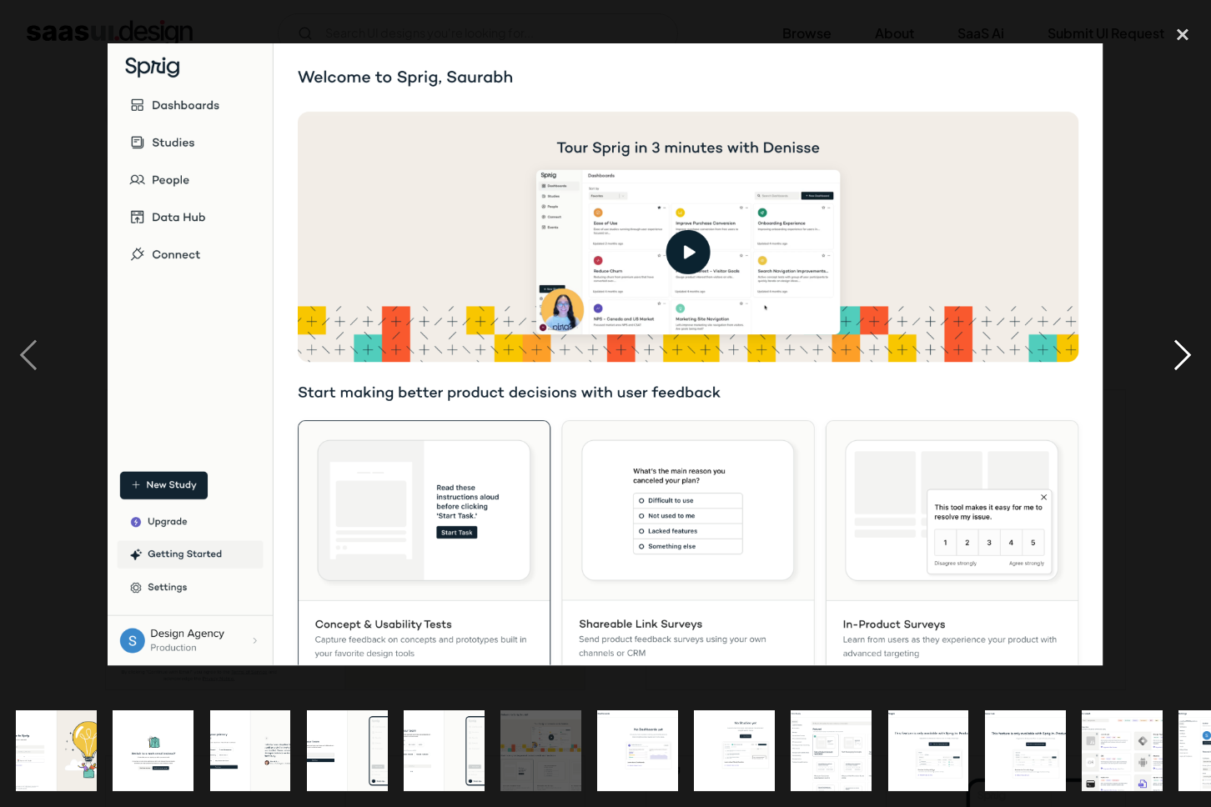
click at [1186, 345] on div "next image" at bounding box center [1182, 355] width 57 height 678
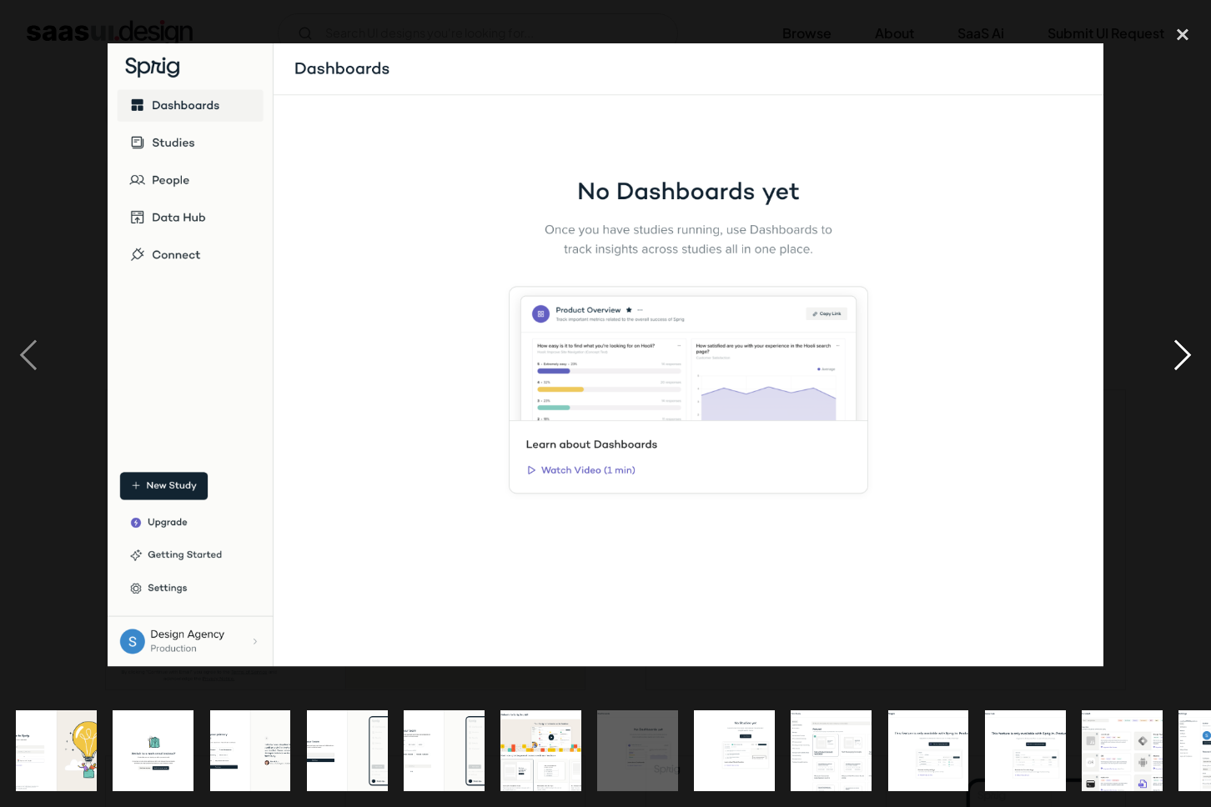
click at [1186, 345] on div "next image" at bounding box center [1182, 355] width 57 height 678
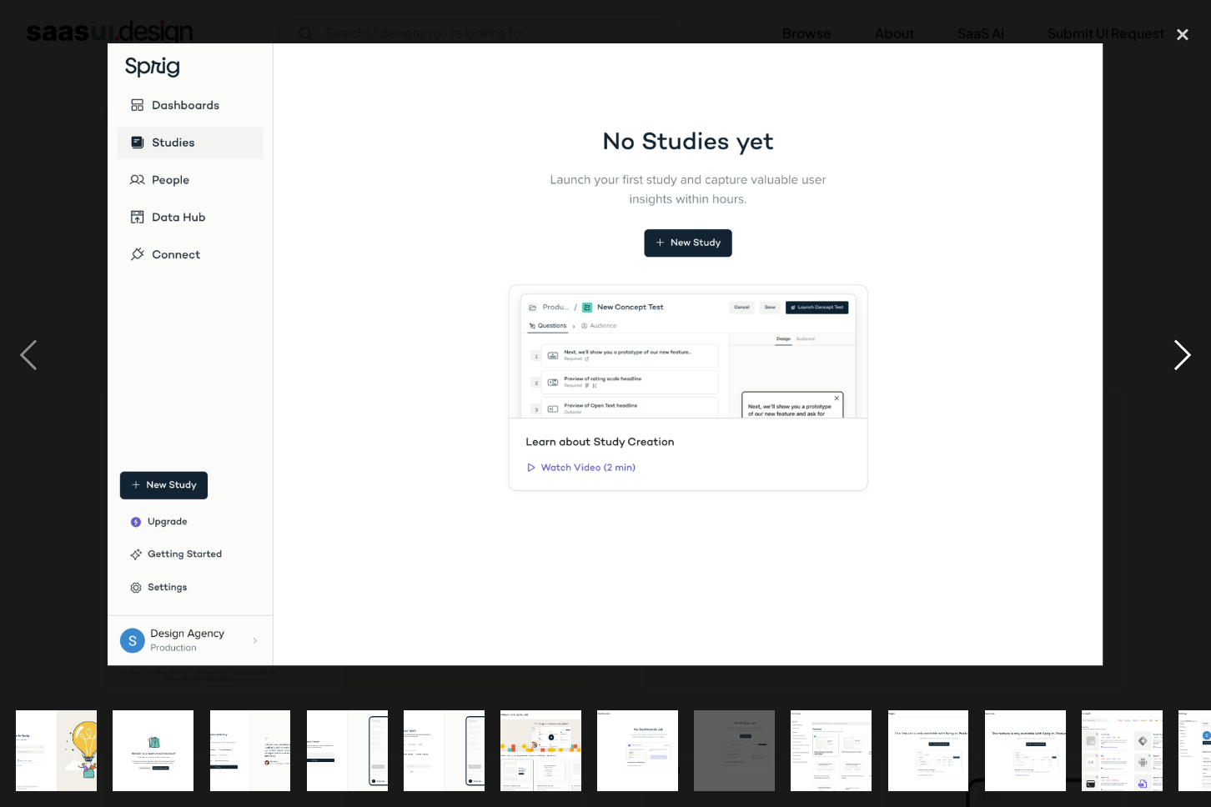
click at [1186, 345] on div "next image" at bounding box center [1182, 355] width 57 height 678
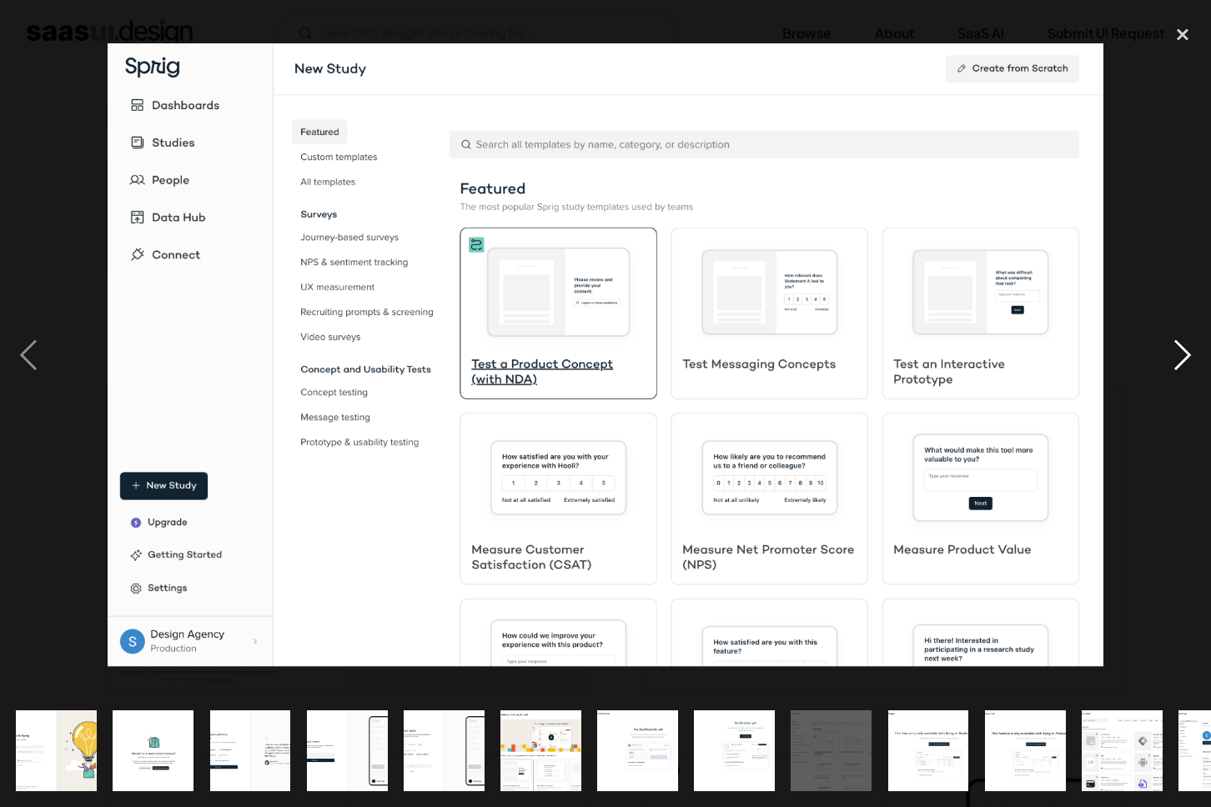
click at [1186, 345] on div "next image" at bounding box center [1182, 355] width 57 height 678
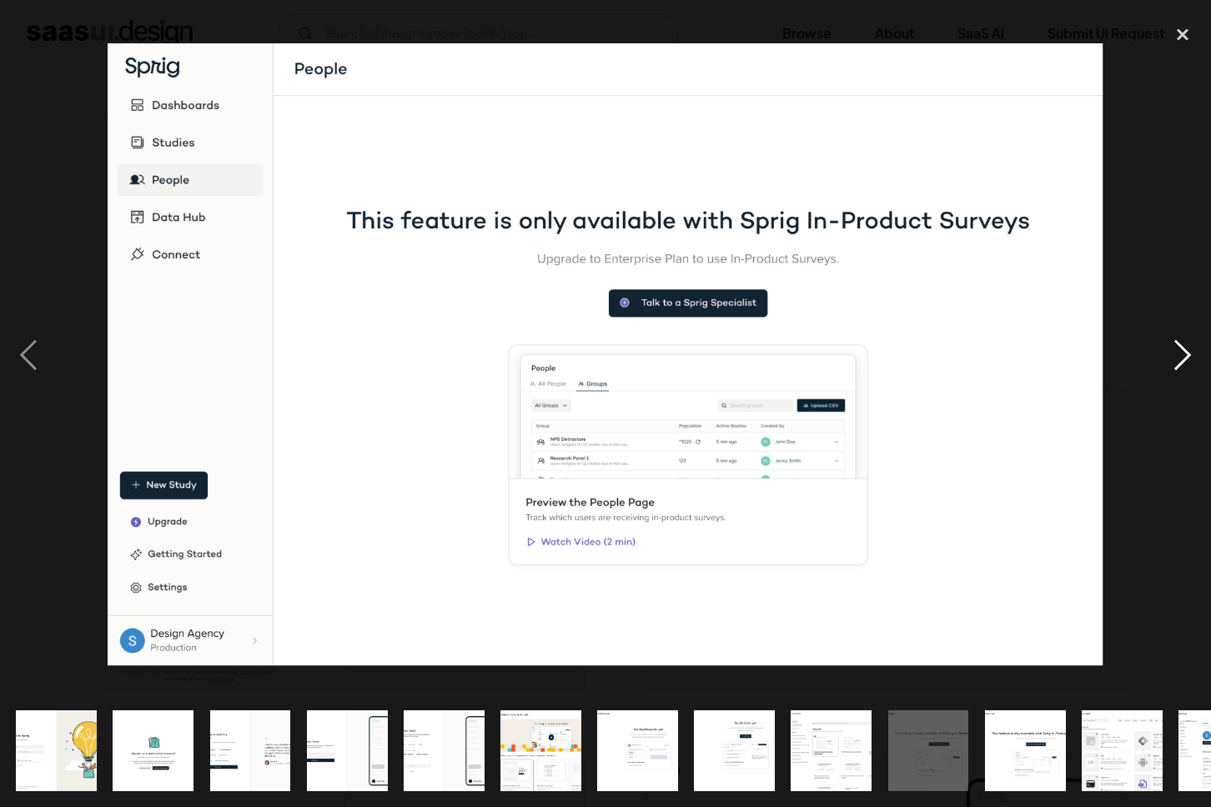
click at [1186, 345] on div "next image" at bounding box center [1182, 355] width 57 height 678
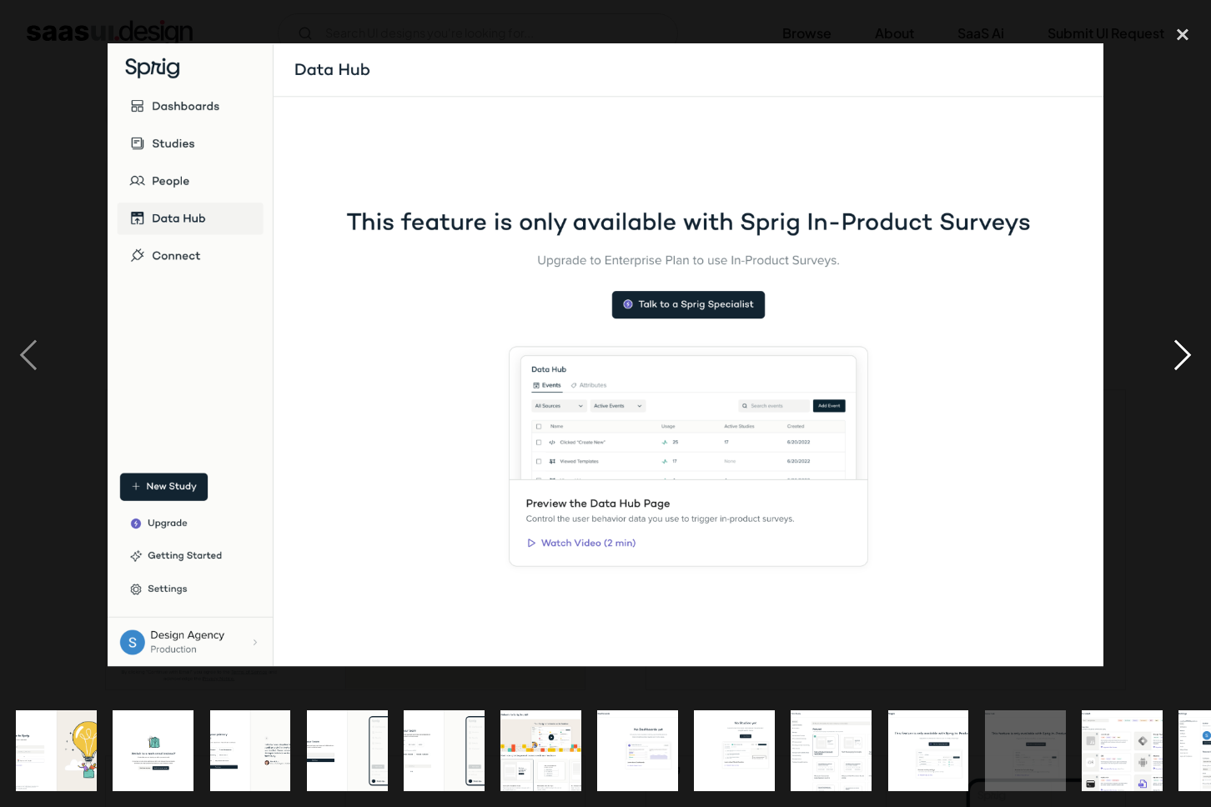
click at [1186, 345] on div "next image" at bounding box center [1182, 355] width 57 height 678
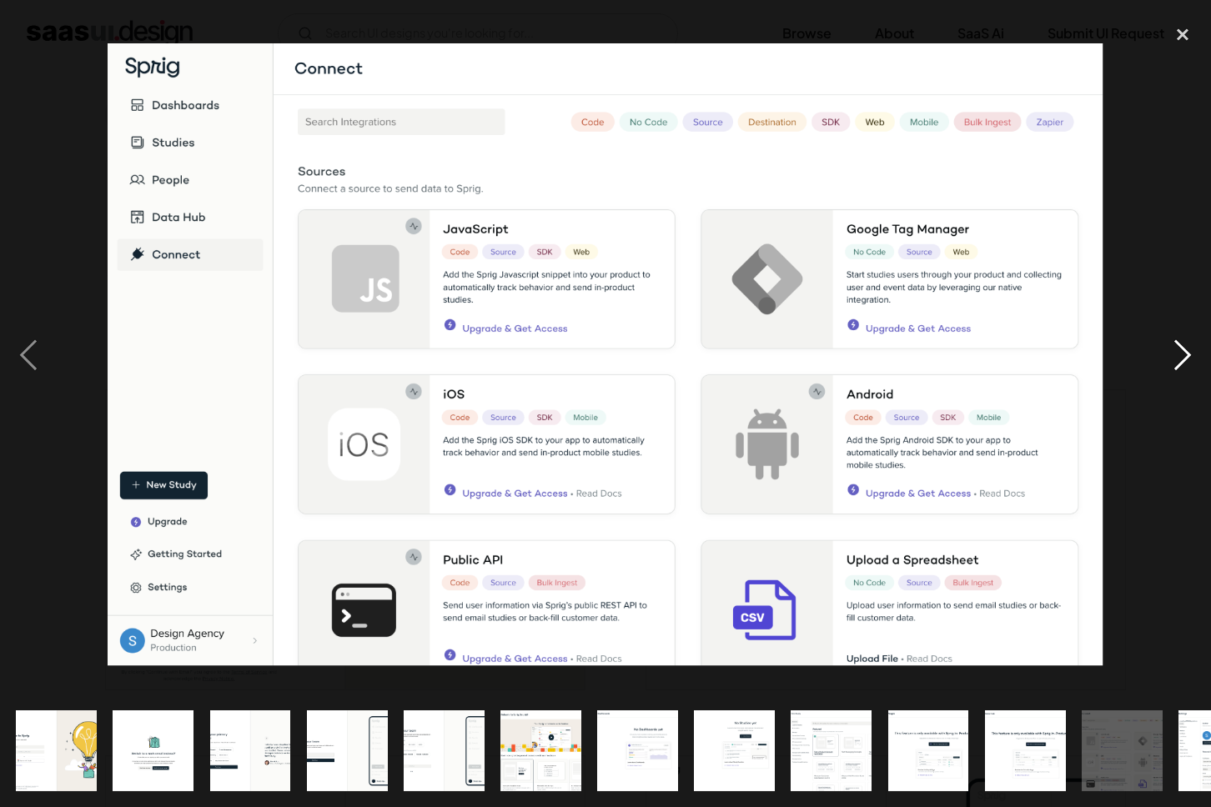
click at [1186, 345] on div "next image" at bounding box center [1182, 355] width 57 height 678
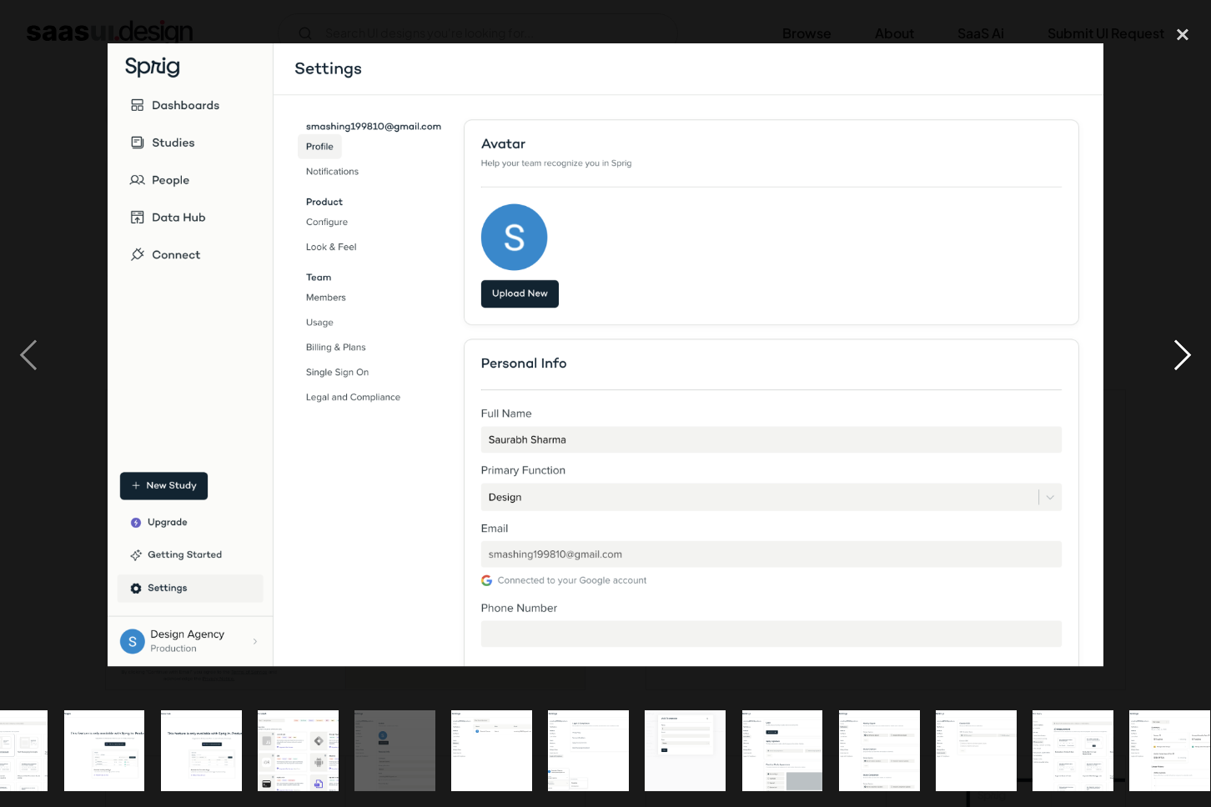
scroll to position [0, 839]
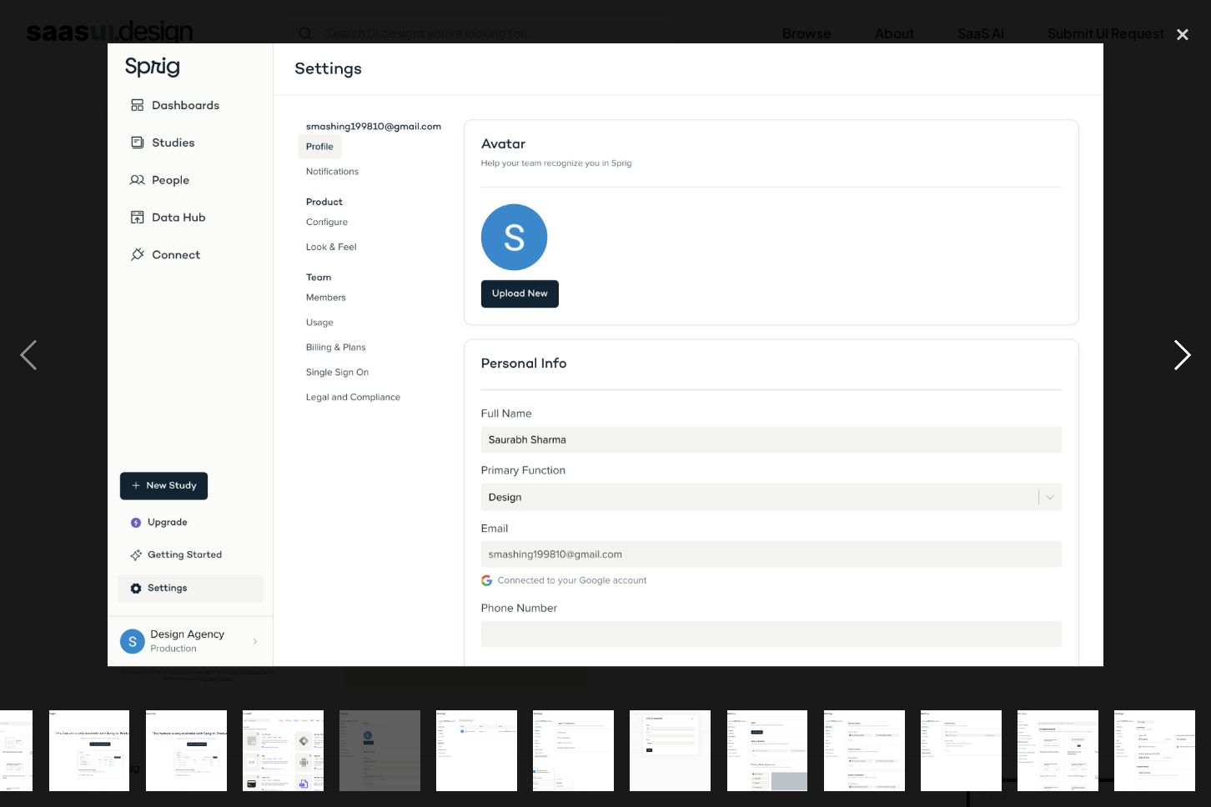
click at [1186, 345] on div "next image" at bounding box center [1182, 355] width 57 height 678
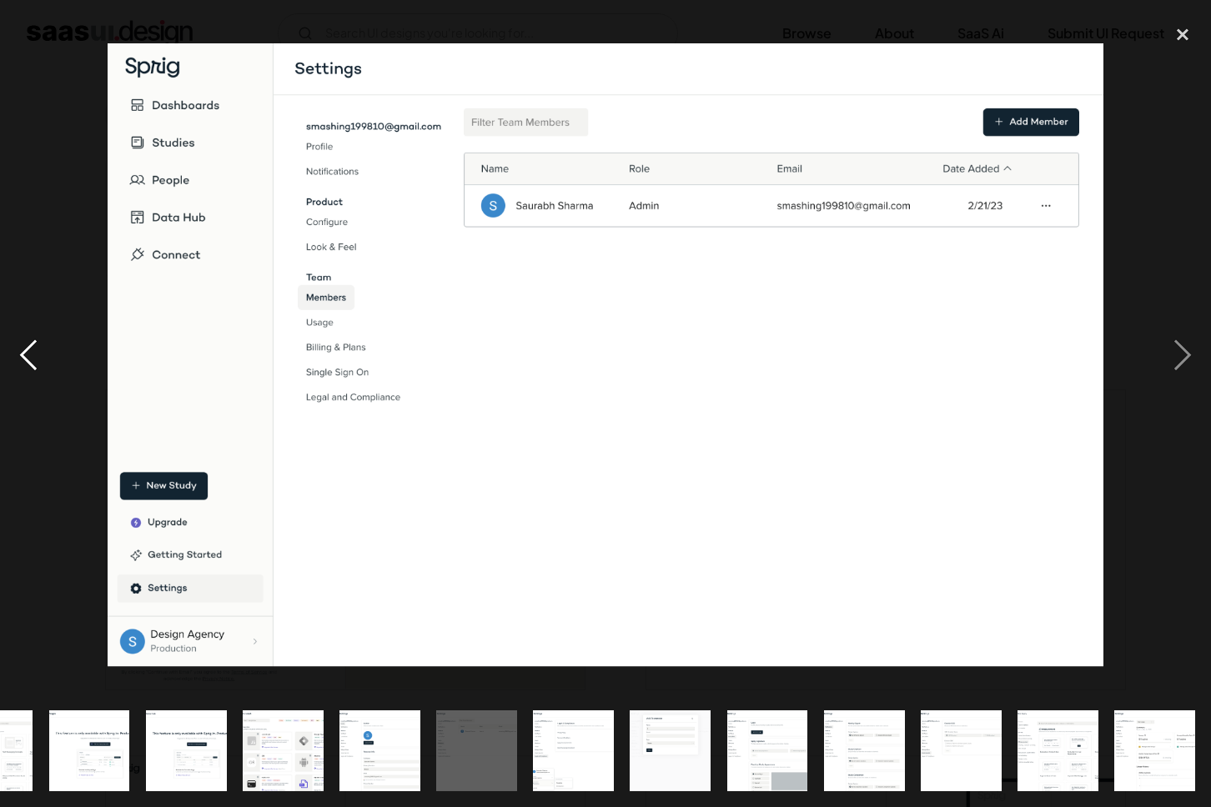
click at [31, 362] on div "previous image" at bounding box center [28, 355] width 57 height 678
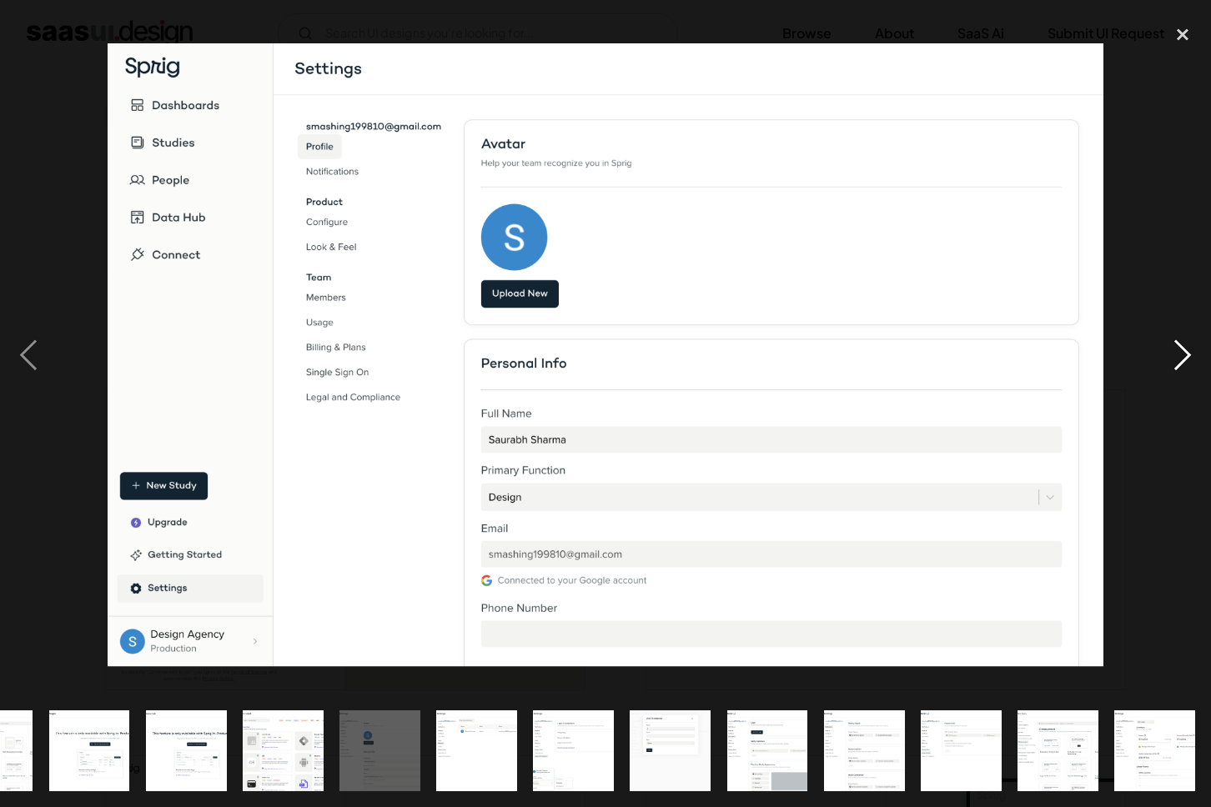
click at [1165, 370] on div "next image" at bounding box center [1182, 355] width 57 height 678
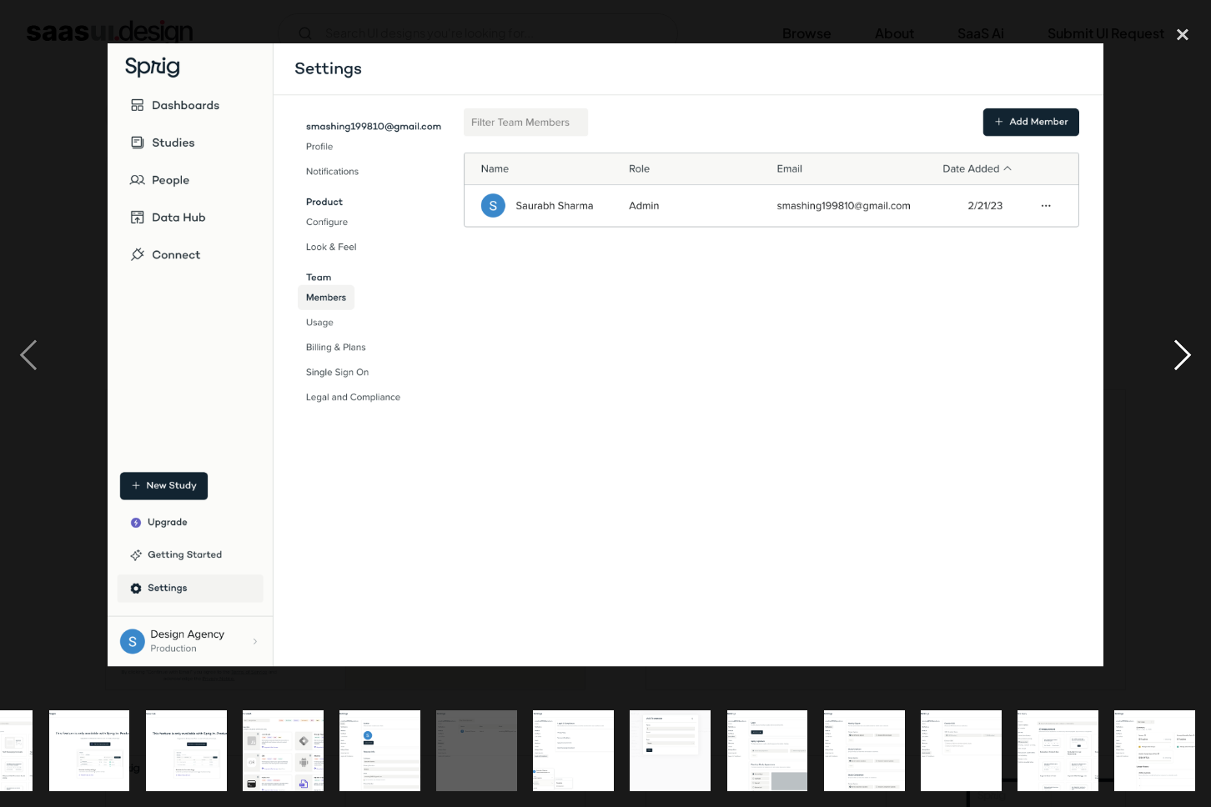
click at [1165, 370] on div "next image" at bounding box center [1182, 355] width 57 height 678
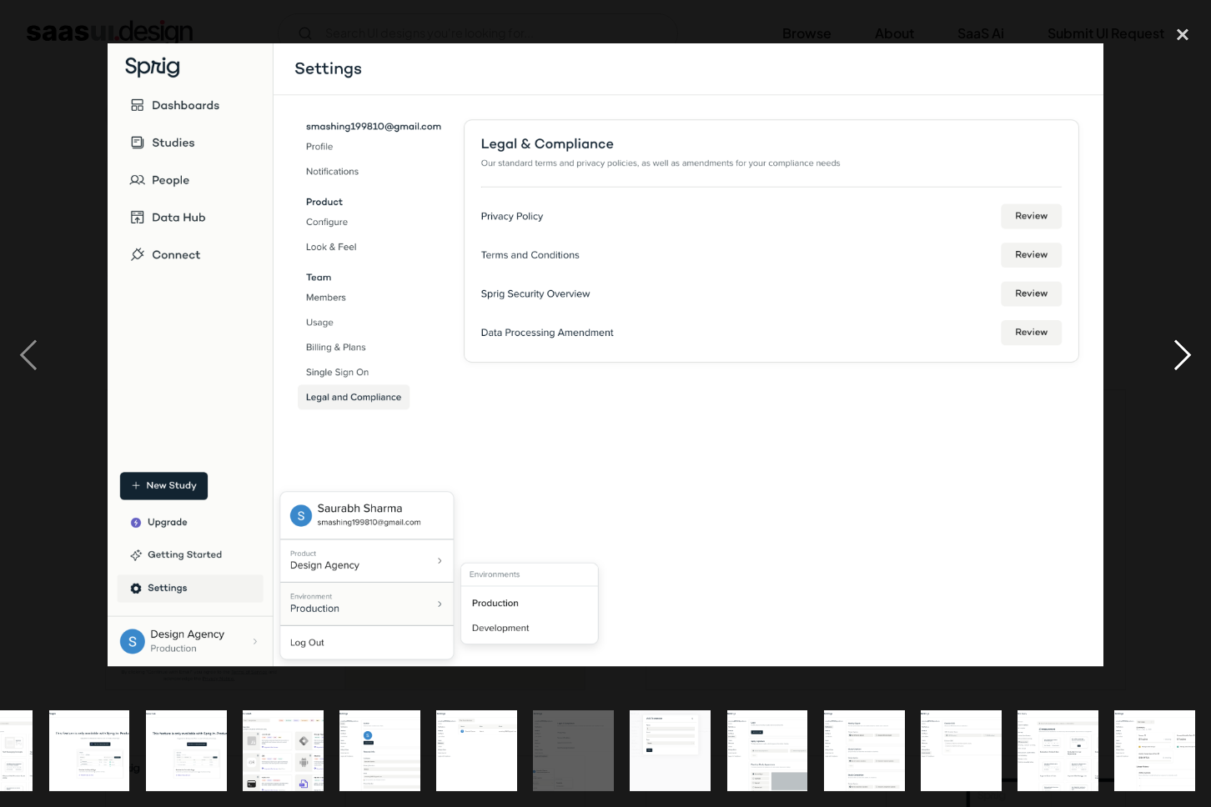
click at [1165, 370] on div "next image" at bounding box center [1182, 355] width 57 height 678
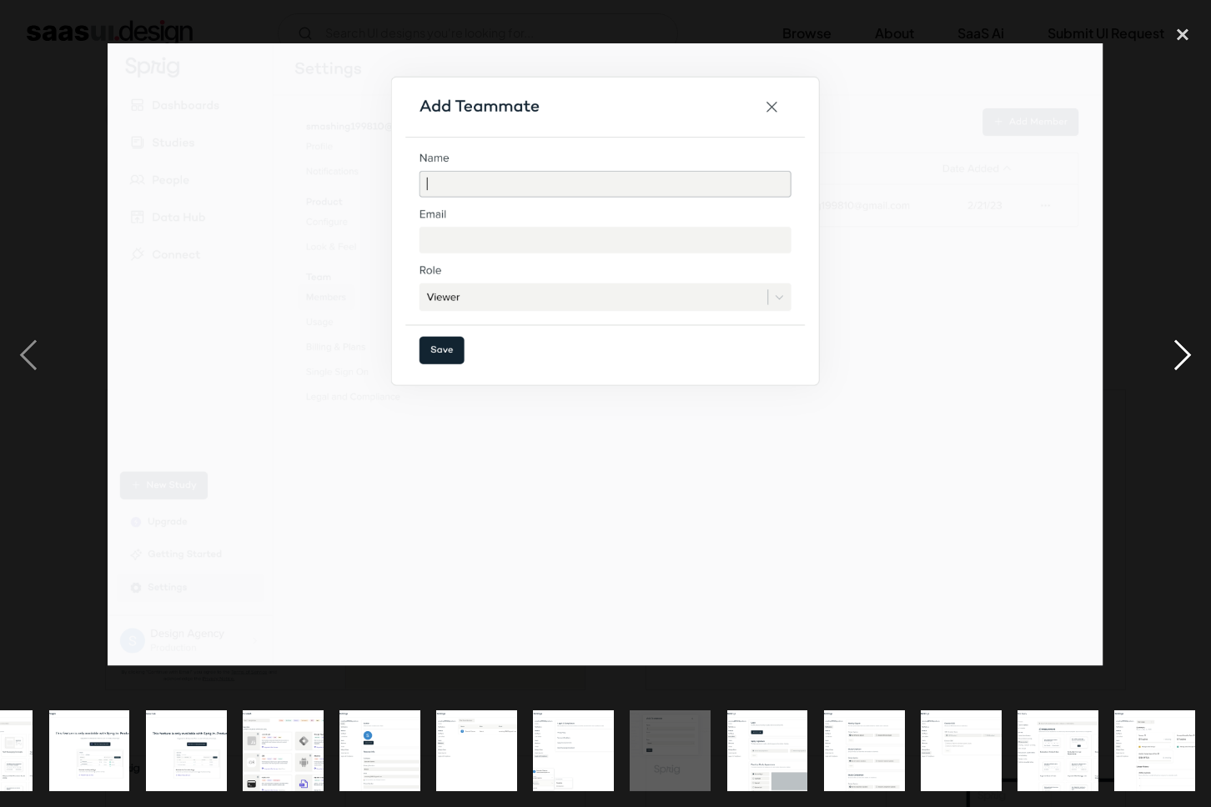
click at [1165, 370] on div "next image" at bounding box center [1182, 355] width 57 height 678
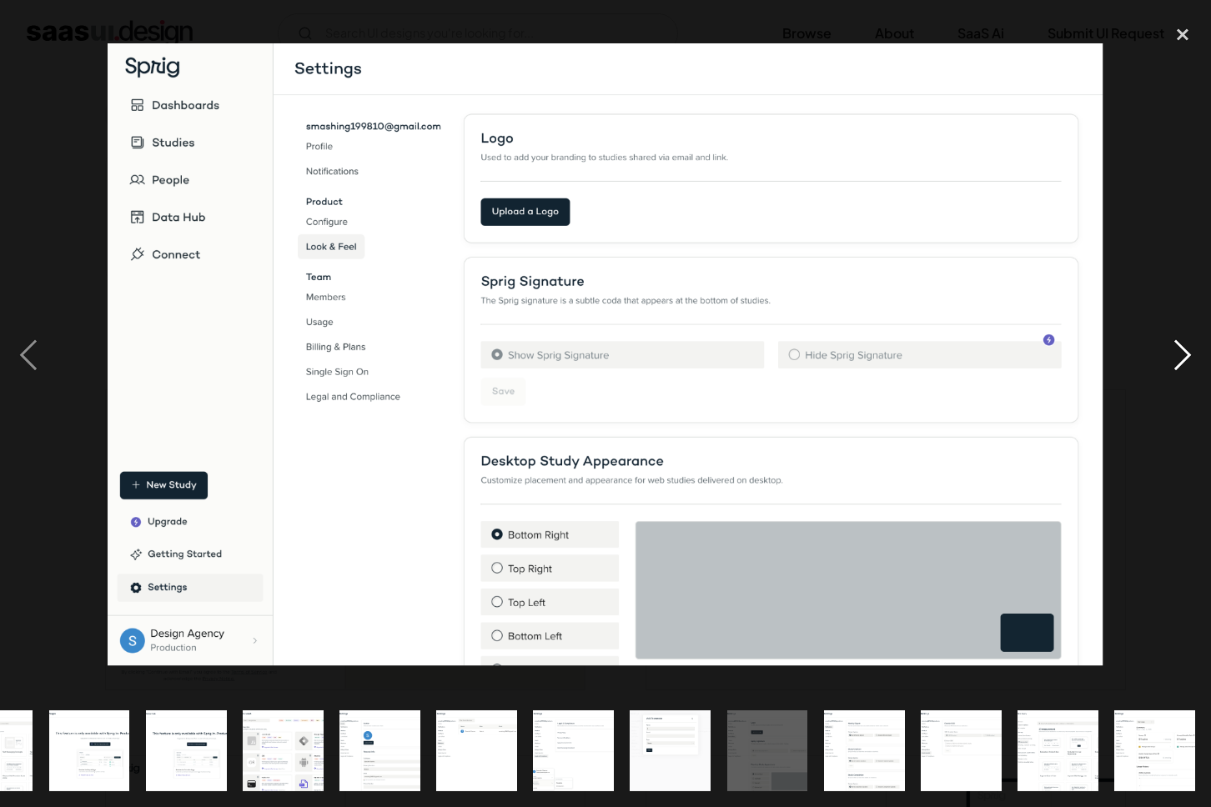
click at [1165, 370] on div "next image" at bounding box center [1182, 355] width 57 height 678
